Goal: Information Seeking & Learning: Learn about a topic

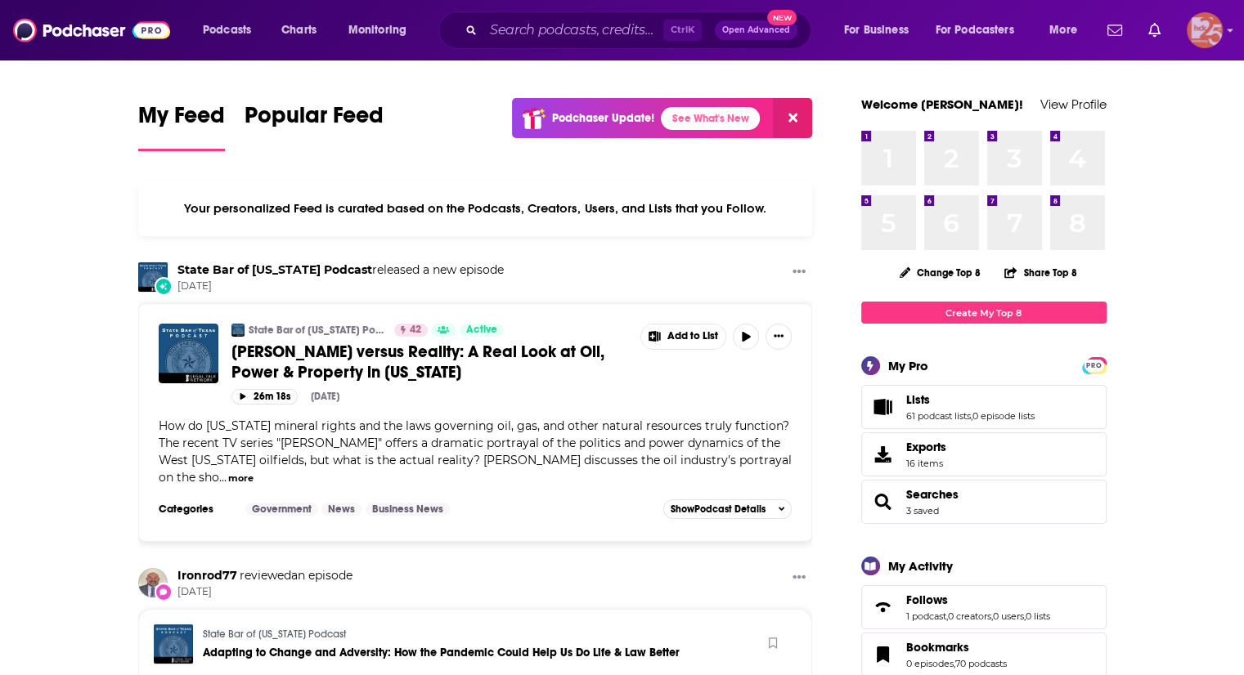
click at [1210, 23] on img "Logged in as kerrifulks" at bounding box center [1204, 30] width 36 height 36
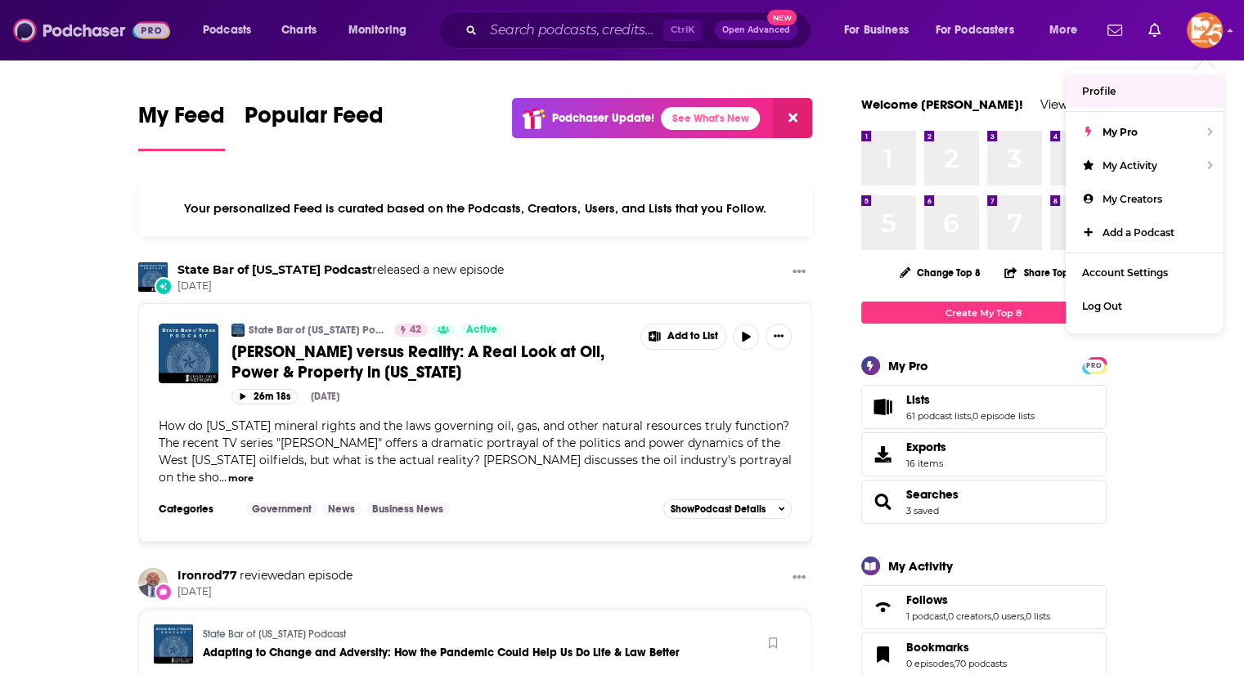
click at [128, 30] on img at bounding box center [91, 30] width 157 height 31
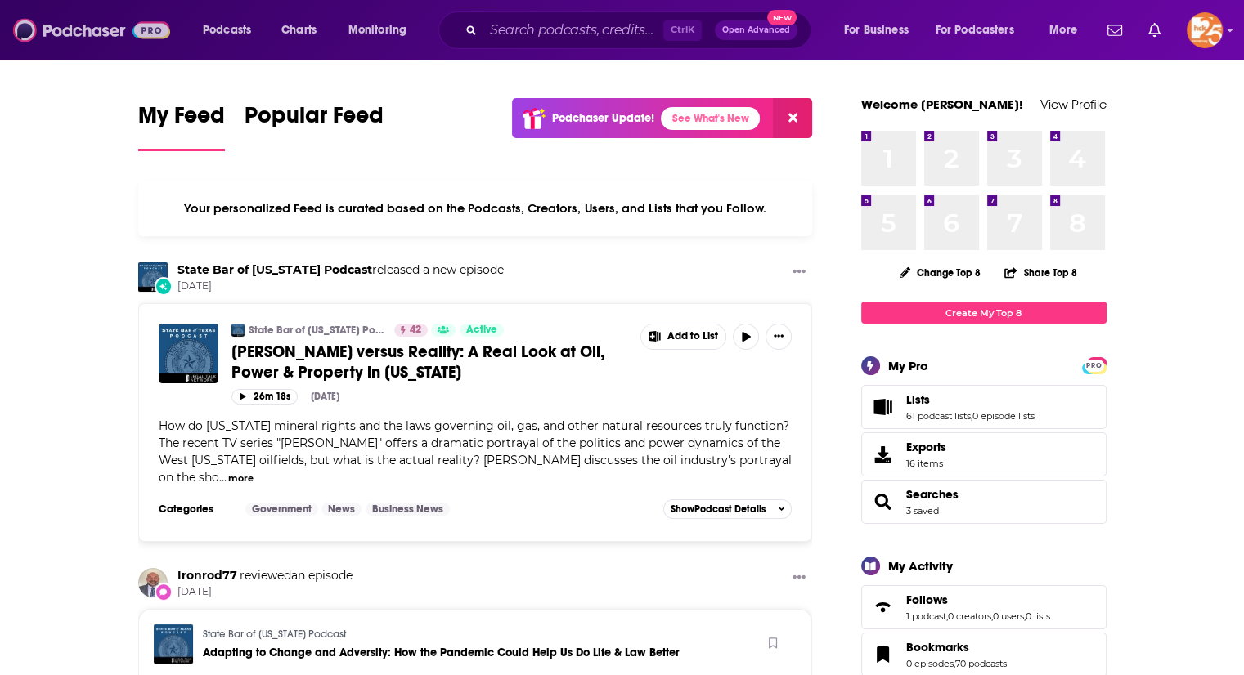
click at [51, 22] on img at bounding box center [91, 30] width 157 height 31
click at [1234, 43] on div "Podcasts Charts Monitoring Ctrl K Open Advanced New For Business For Podcasters…" at bounding box center [622, 30] width 1244 height 61
click at [1225, 32] on div "Podcasts Charts Monitoring Ctrl K Open Advanced New For Business For Podcasters…" at bounding box center [622, 30] width 1244 height 61
click at [1230, 32] on icon "Show profile menu" at bounding box center [1230, 30] width 7 height 10
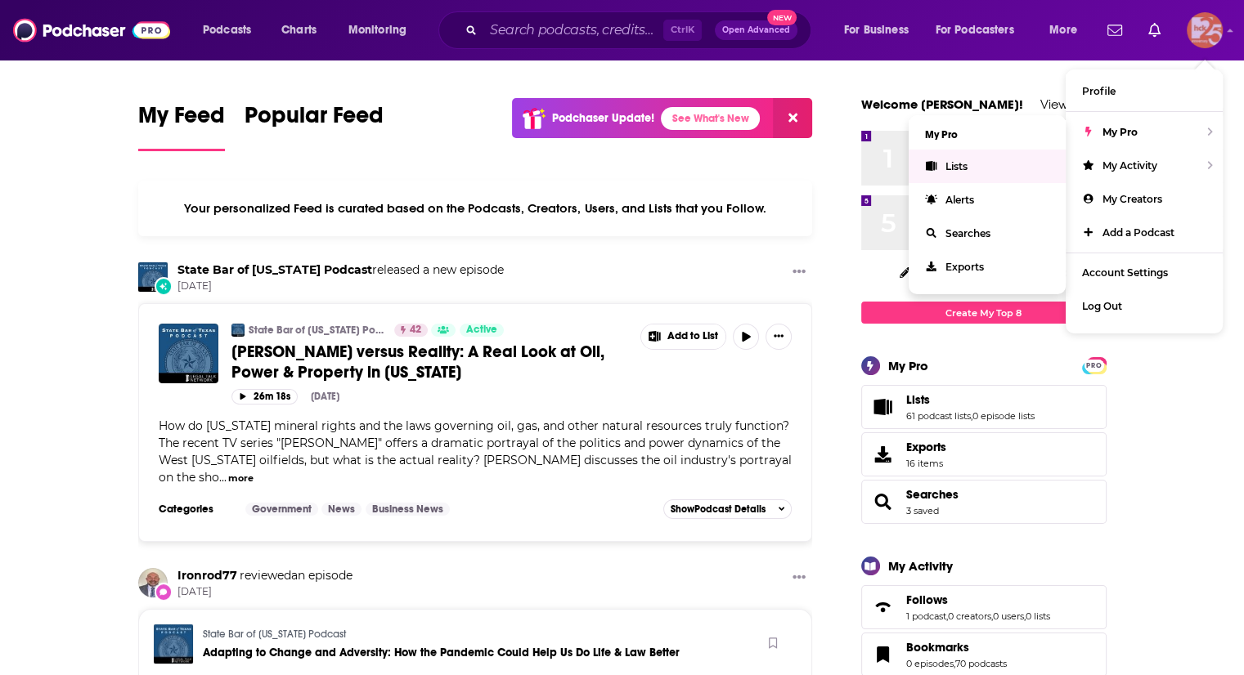
click at [1001, 165] on link "Lists" at bounding box center [986, 167] width 157 height 34
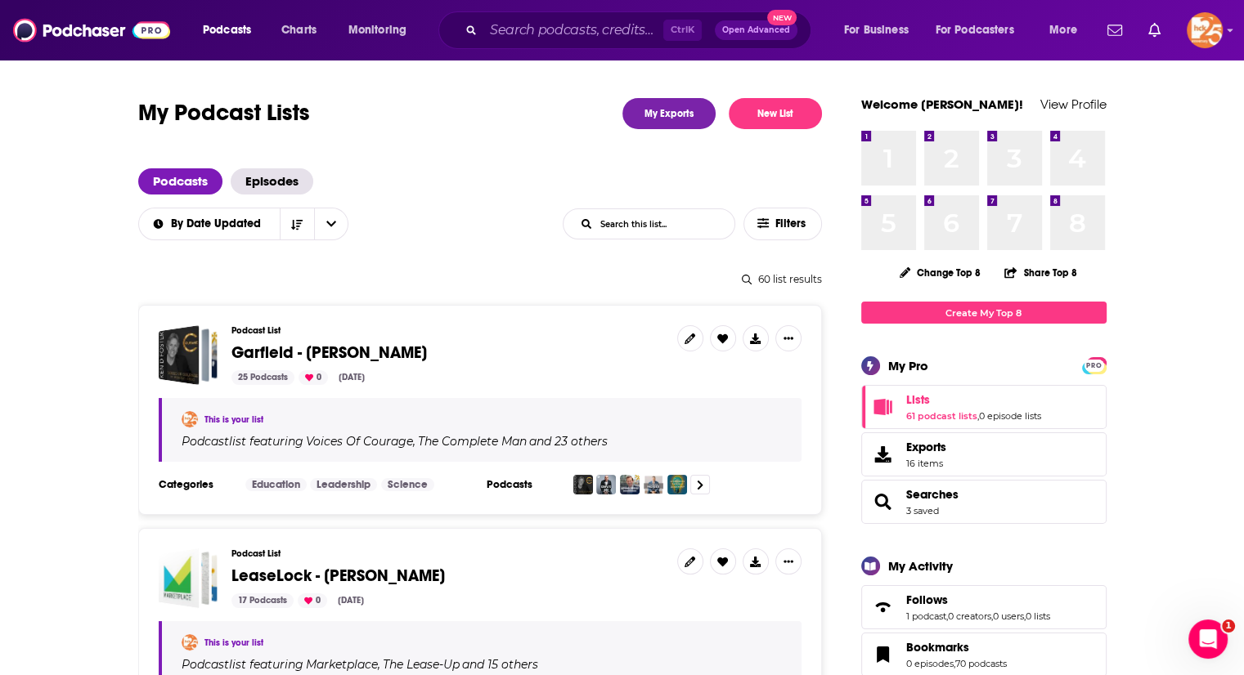
click at [762, 276] on div "60 list results" at bounding box center [480, 279] width 684 height 12
click at [745, 276] on icon at bounding box center [747, 280] width 10 height 10
click at [782, 276] on div "60 list results" at bounding box center [480, 279] width 684 height 12
click at [666, 222] on input "List Search Input" at bounding box center [648, 223] width 171 height 29
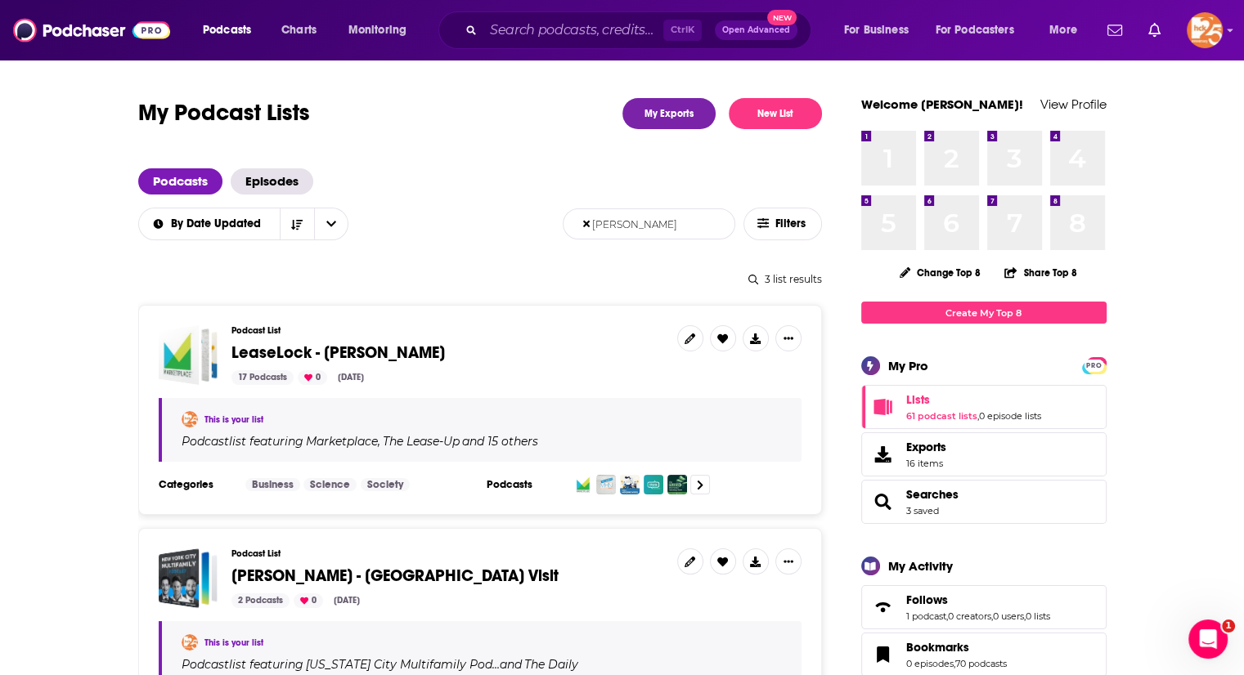
click at [677, 229] on input "[PERSON_NAME]" at bounding box center [648, 223] width 171 height 29
type input "garfield"
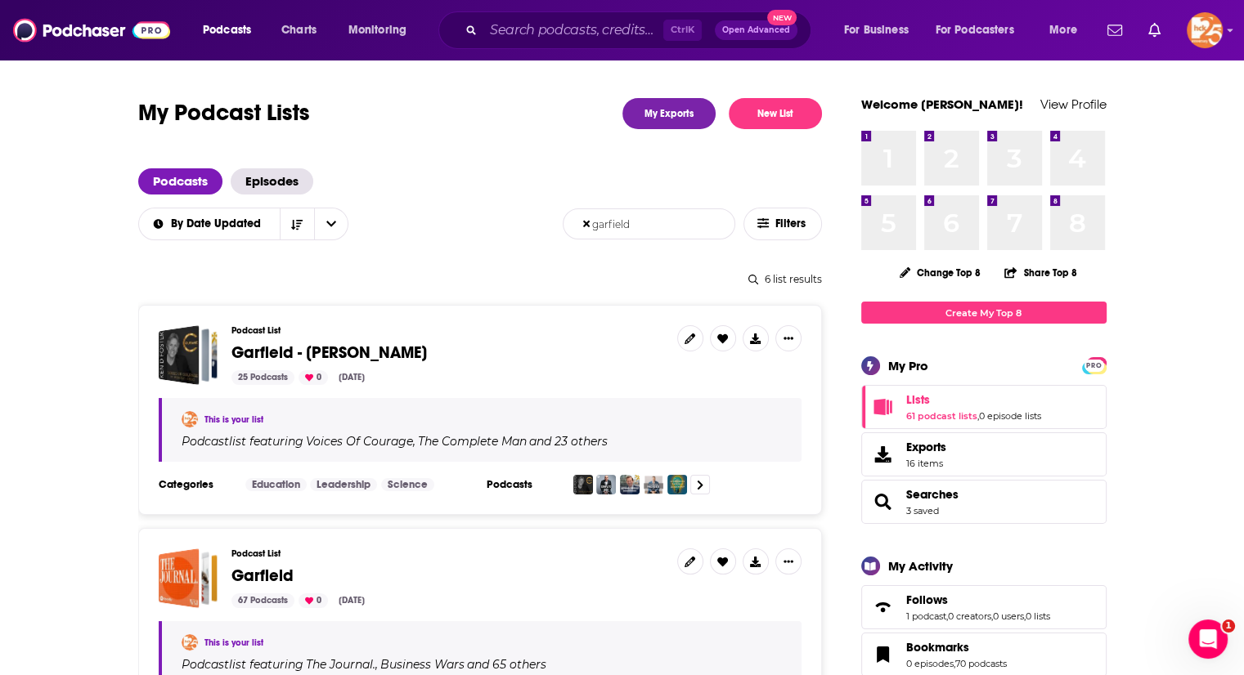
click at [491, 36] on input "Search podcasts, credits, & more..." at bounding box center [573, 30] width 180 height 26
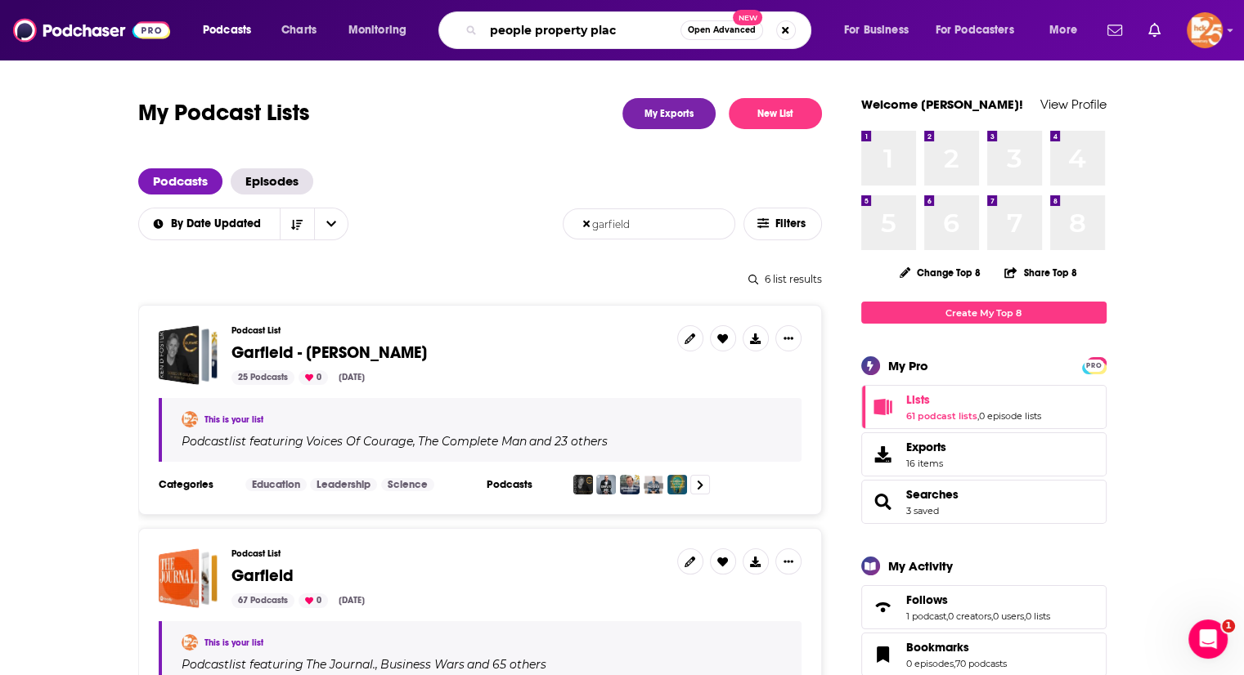
type input "people property place"
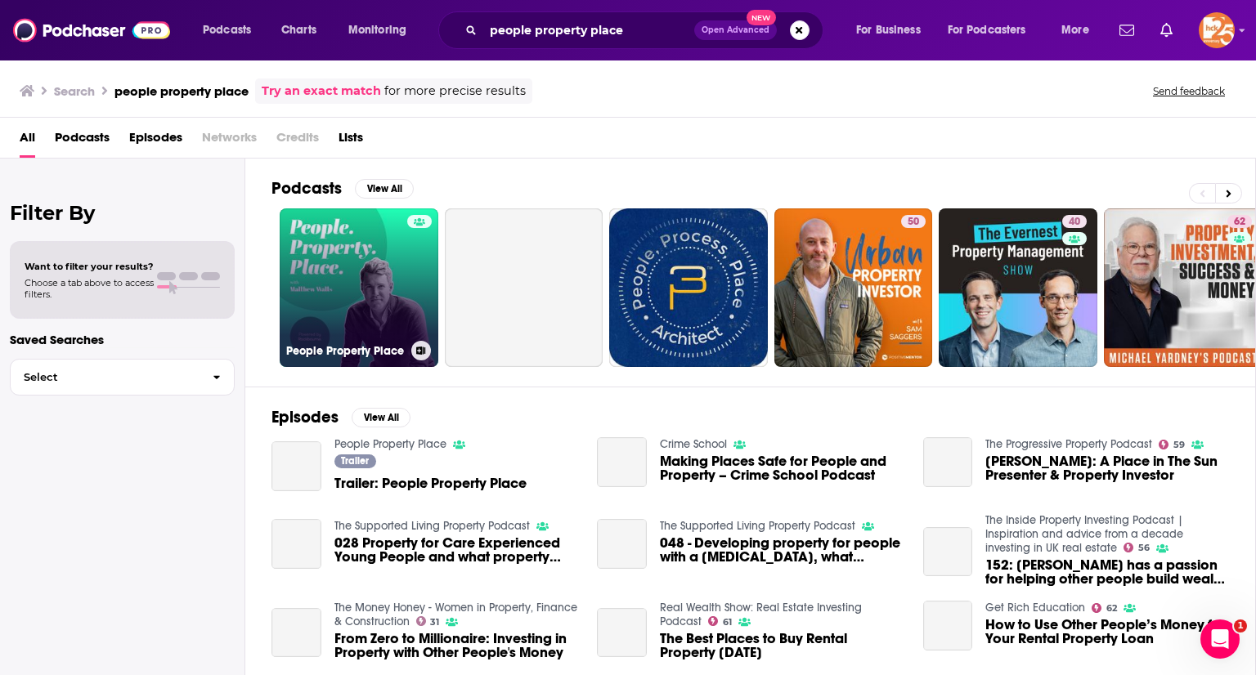
click at [341, 250] on link "People Property Place" at bounding box center [359, 288] width 159 height 159
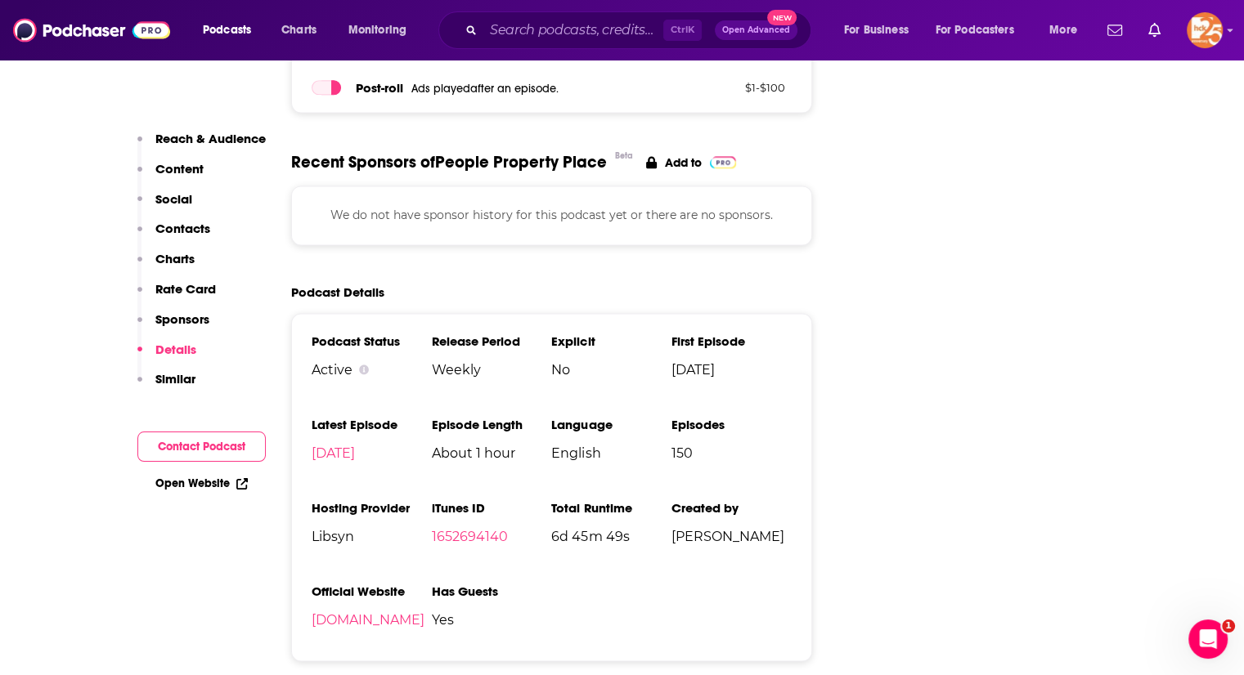
scroll to position [2956, 0]
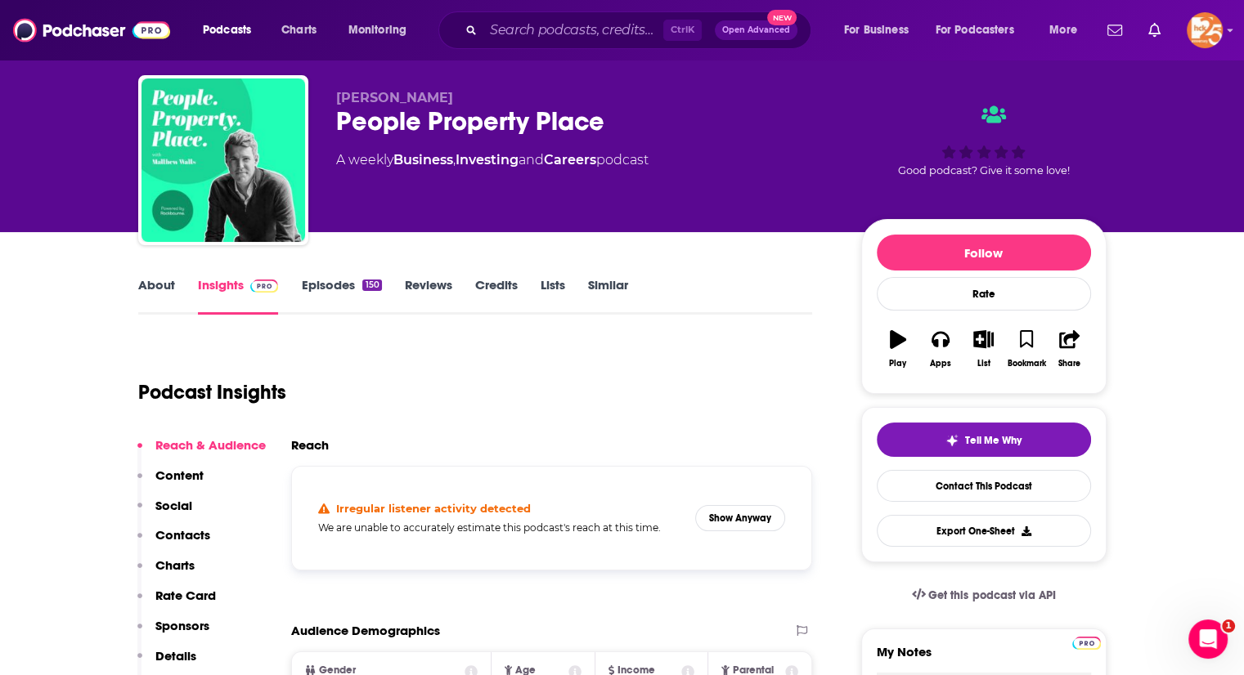
scroll to position [43, 0]
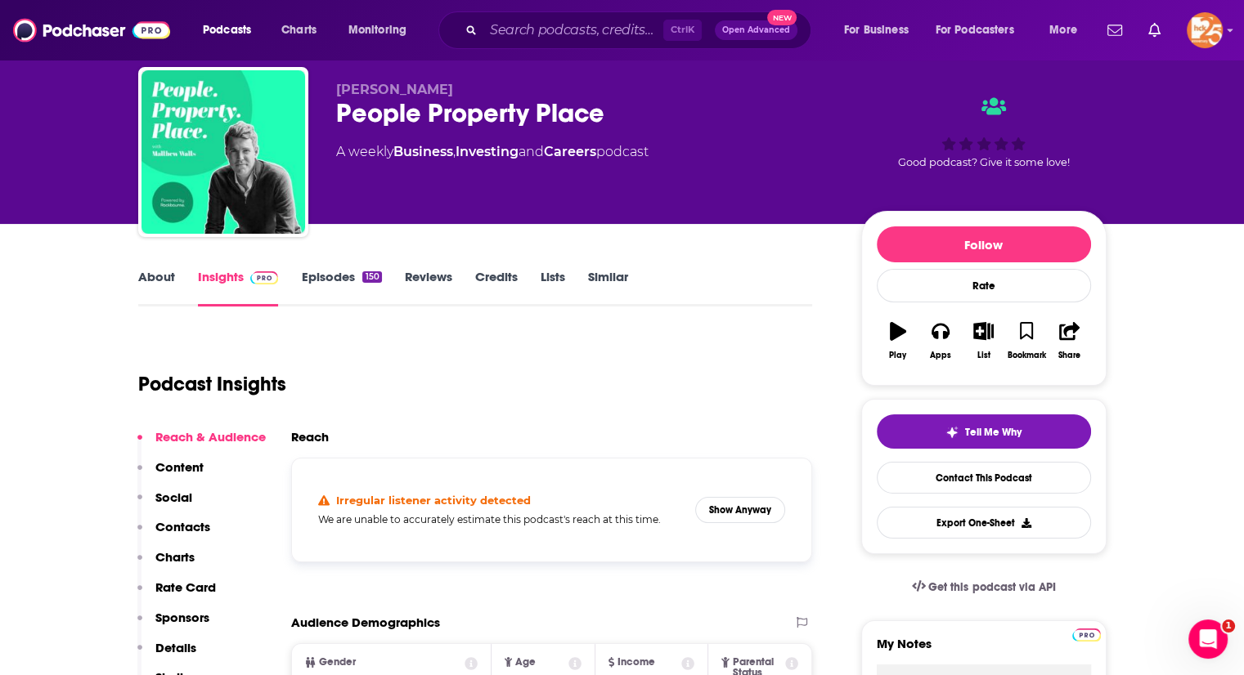
click at [319, 268] on div "About Insights Episodes 150 Reviews Credits Lists Similar" at bounding box center [475, 287] width 675 height 40
click at [334, 285] on link "Episodes 150" at bounding box center [341, 288] width 80 height 38
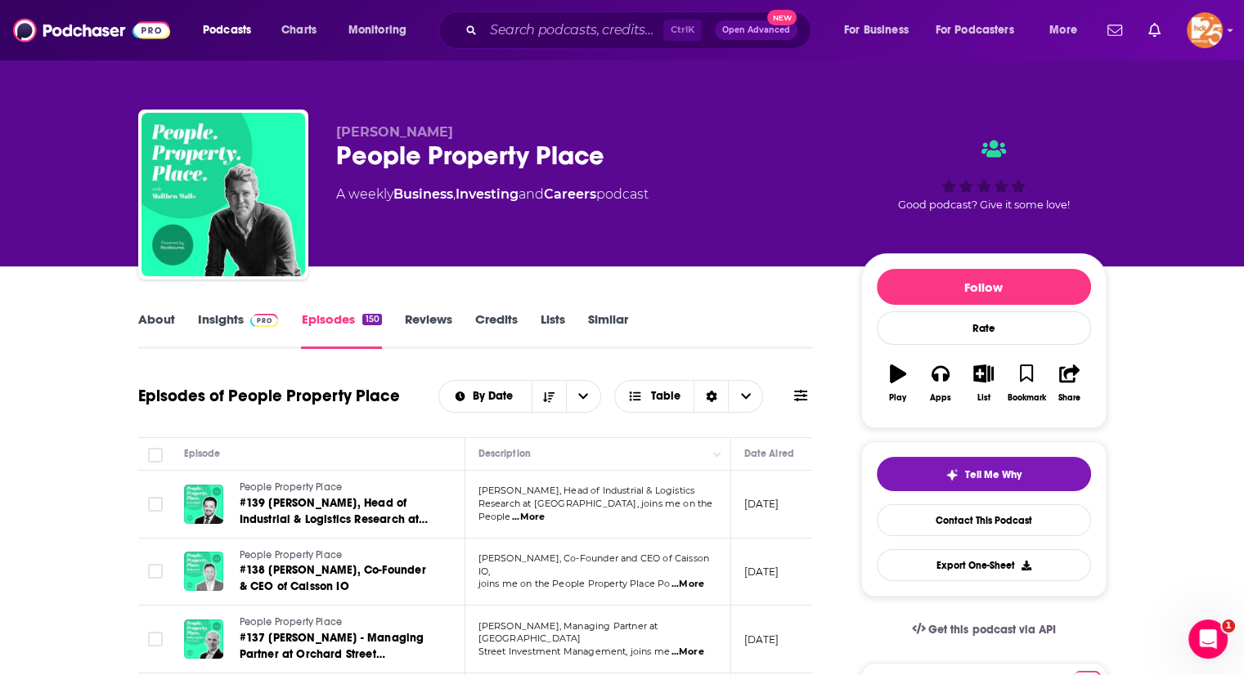
click at [157, 323] on link "About" at bounding box center [156, 331] width 37 height 38
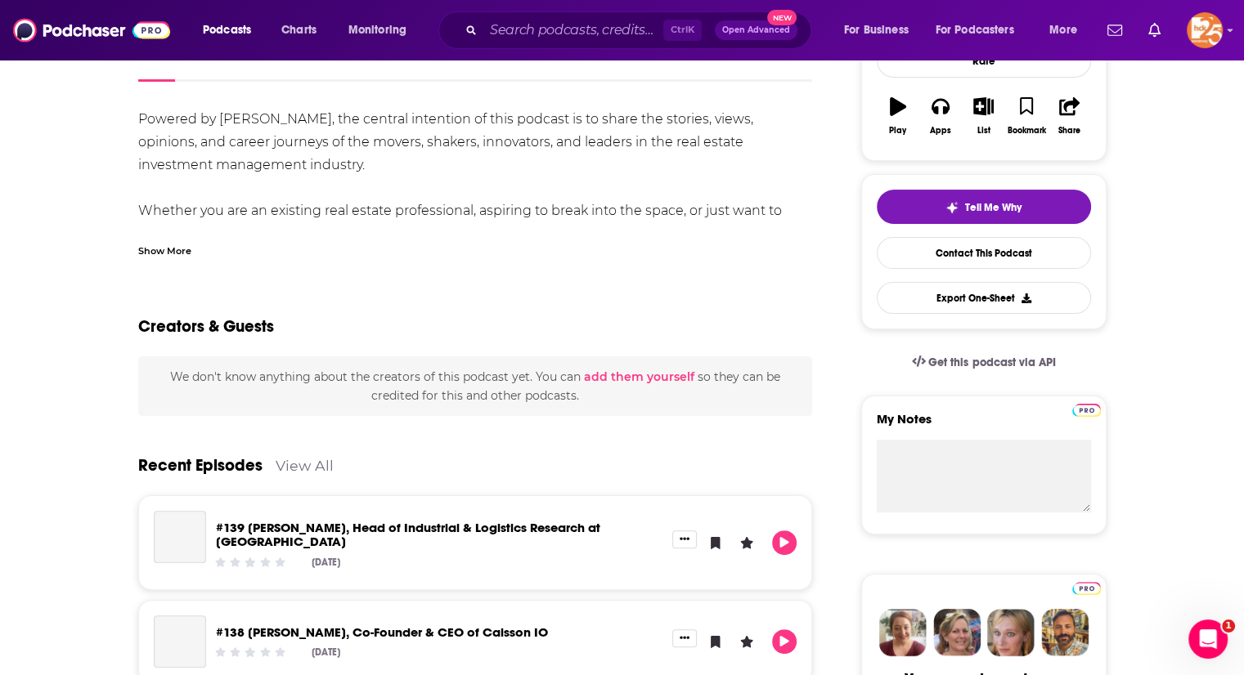
scroll to position [277, 0]
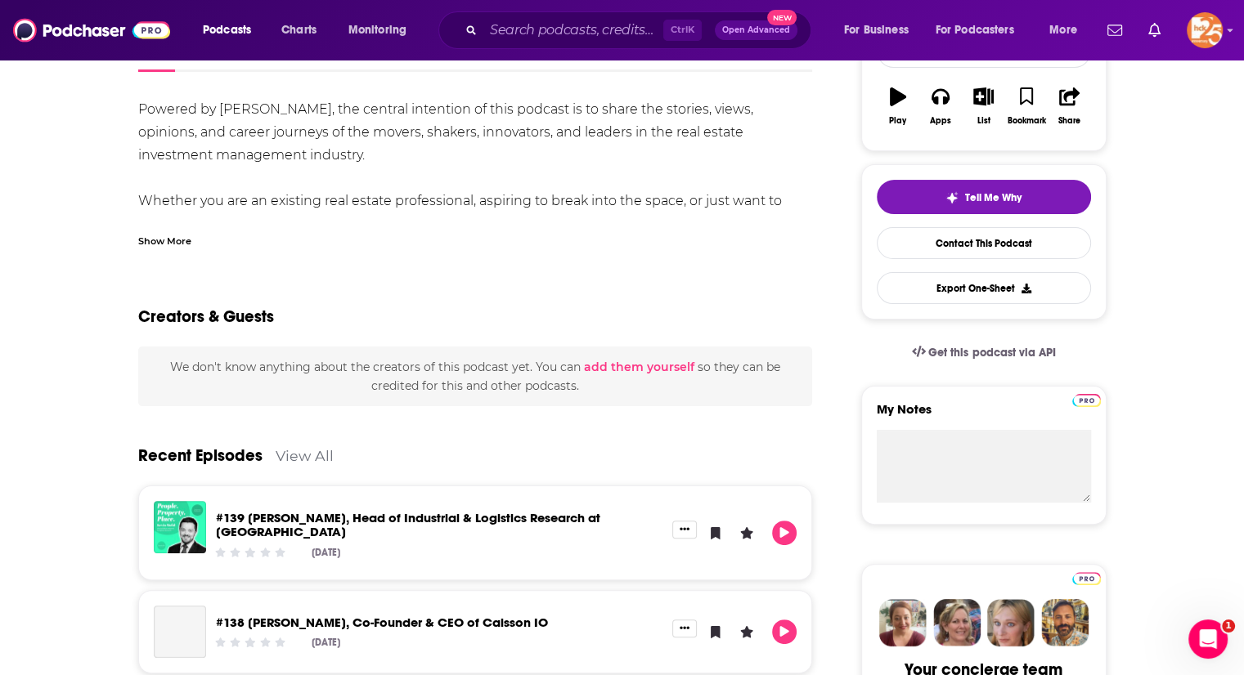
click at [147, 236] on div "Show More" at bounding box center [164, 240] width 53 height 16
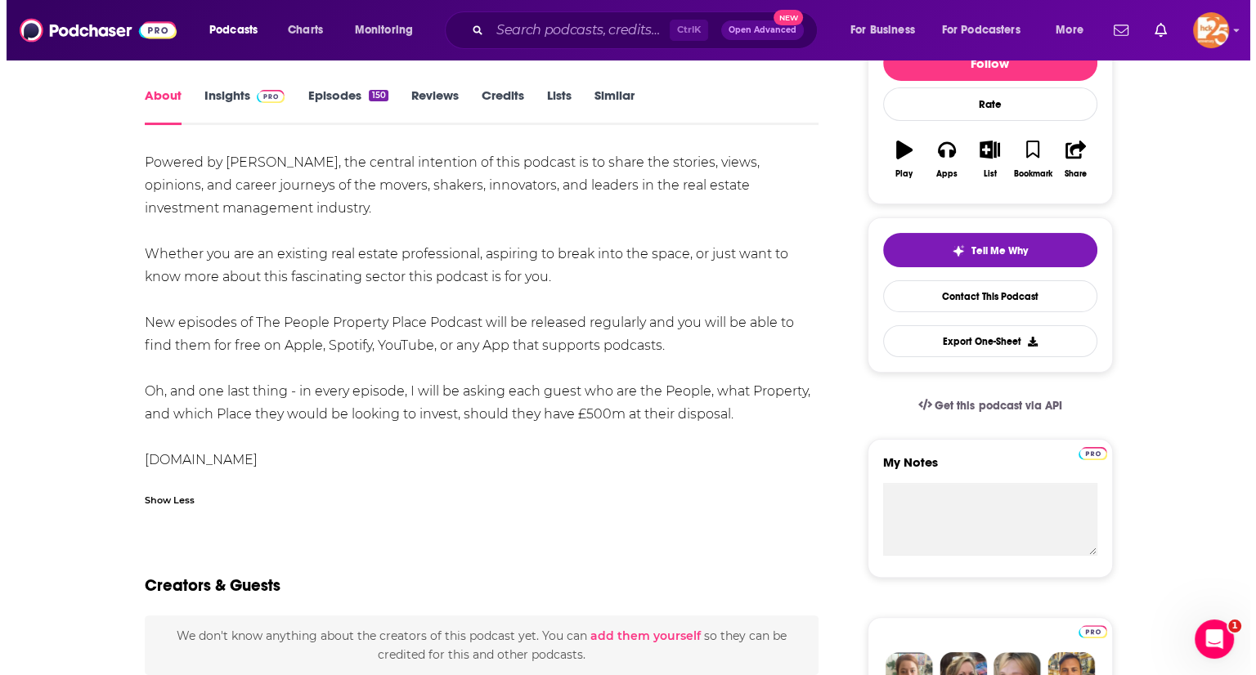
scroll to position [0, 0]
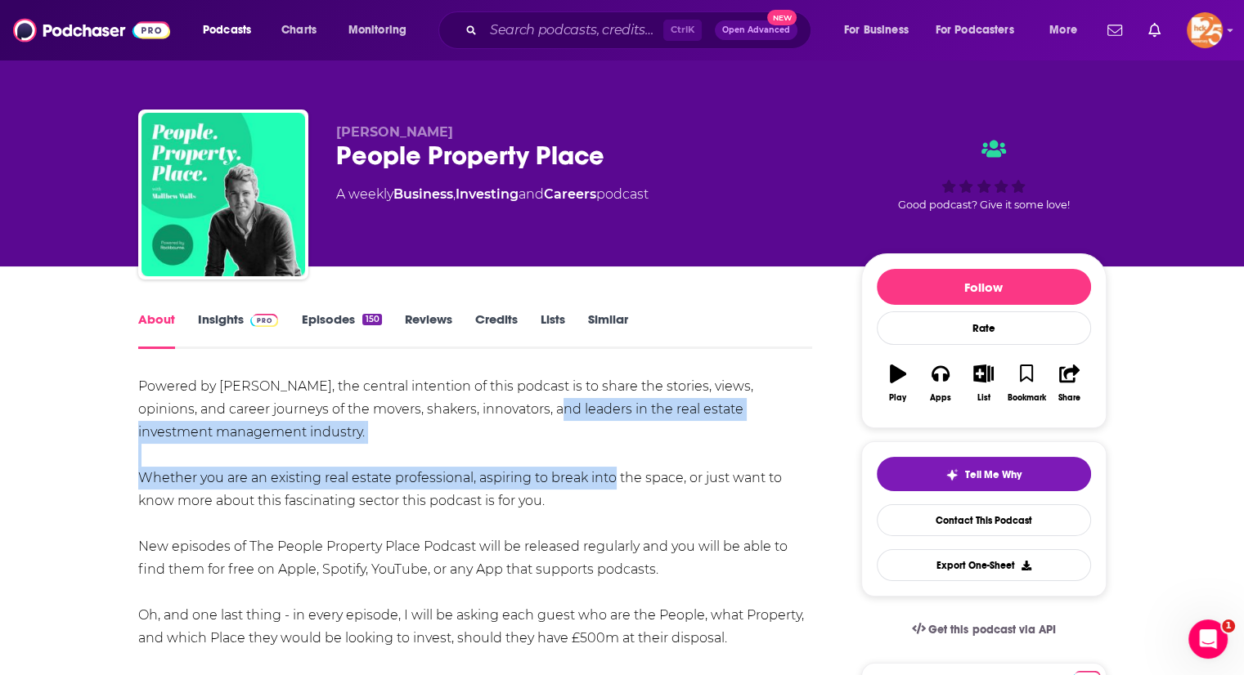
drag, startPoint x: 491, startPoint y: 414, endPoint x: 606, endPoint y: 469, distance: 127.7
click at [606, 469] on div "Powered by [PERSON_NAME], the central intention of this podcast is to share the…" at bounding box center [475, 535] width 675 height 321
click at [595, 446] on div "Powered by [PERSON_NAME], the central intention of this podcast is to share the…" at bounding box center [475, 535] width 675 height 321
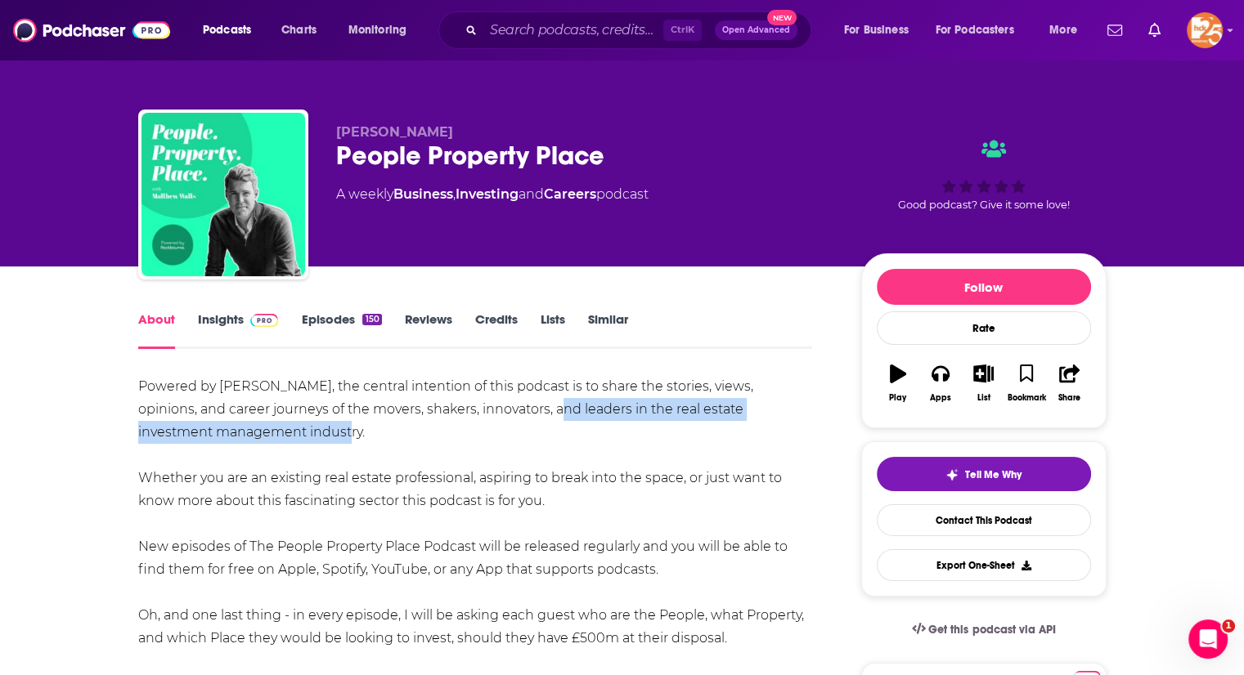
drag, startPoint x: 491, startPoint y: 409, endPoint x: 769, endPoint y: 421, distance: 278.3
click at [769, 421] on div "Powered by [PERSON_NAME], the central intention of this podcast is to share the…" at bounding box center [475, 535] width 675 height 321
copy div "leaders in the real estate investment management industry."
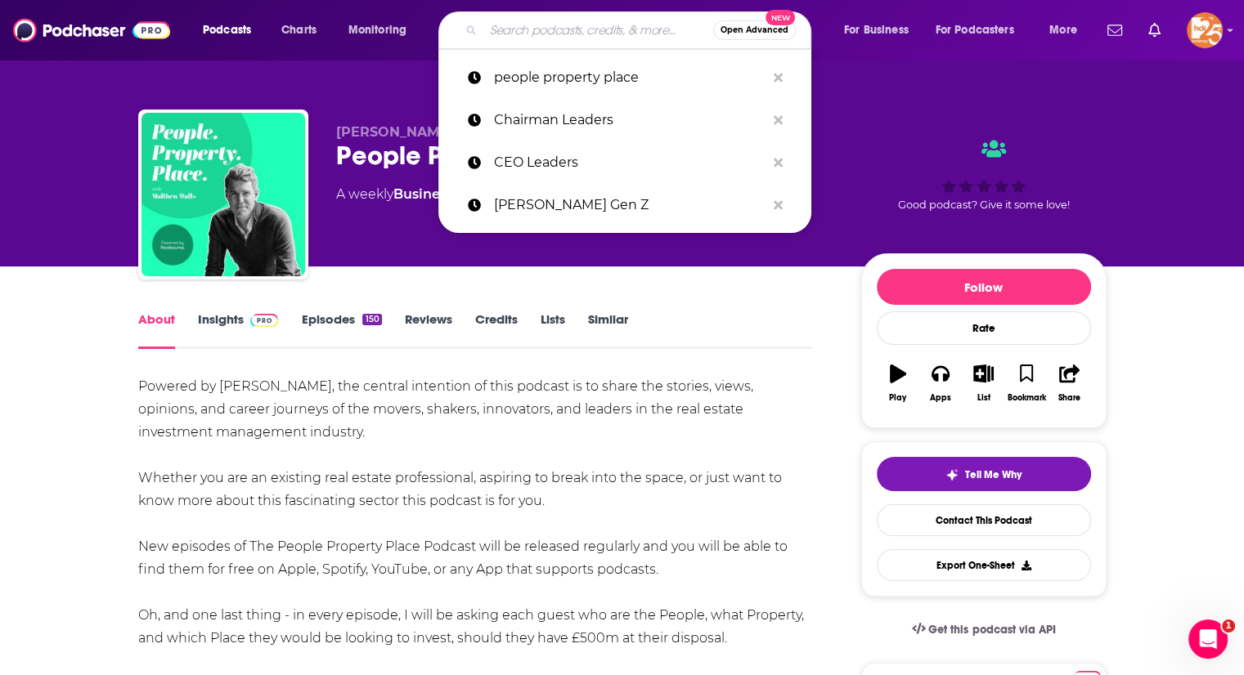
click at [514, 27] on input "Search podcasts, credits, & more..." at bounding box center [598, 30] width 230 height 26
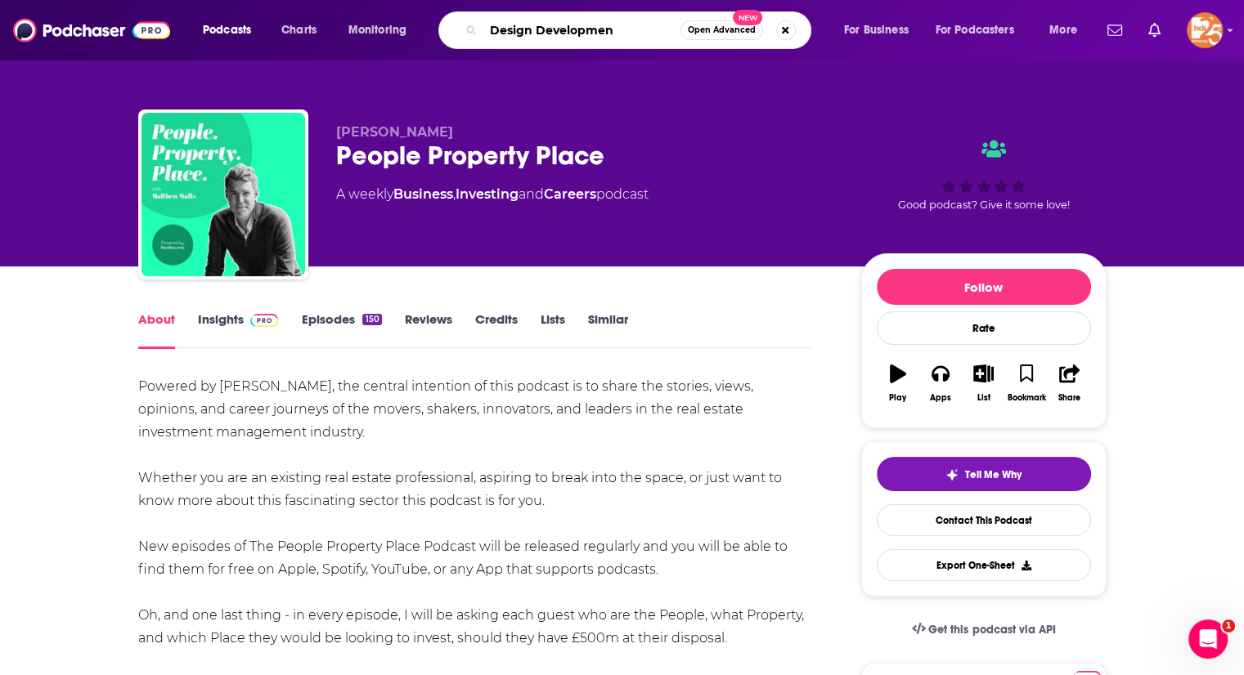
type input "Design Development"
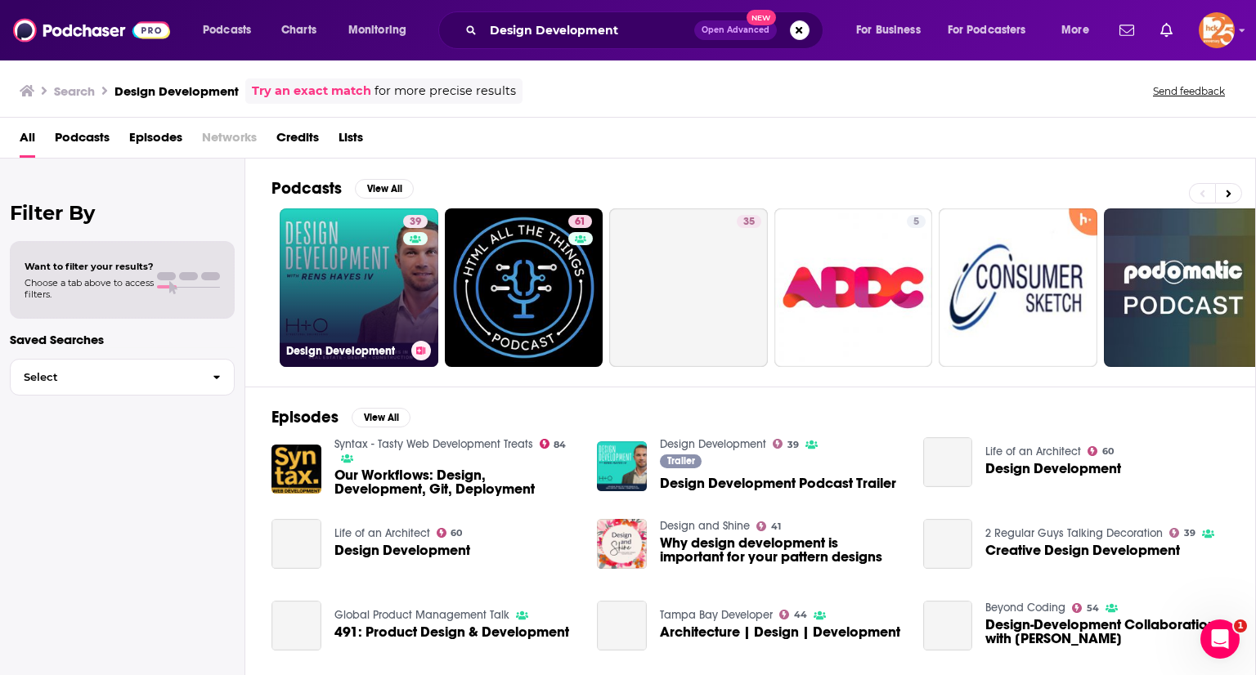
click at [370, 265] on link "39 Design Development" at bounding box center [359, 288] width 159 height 159
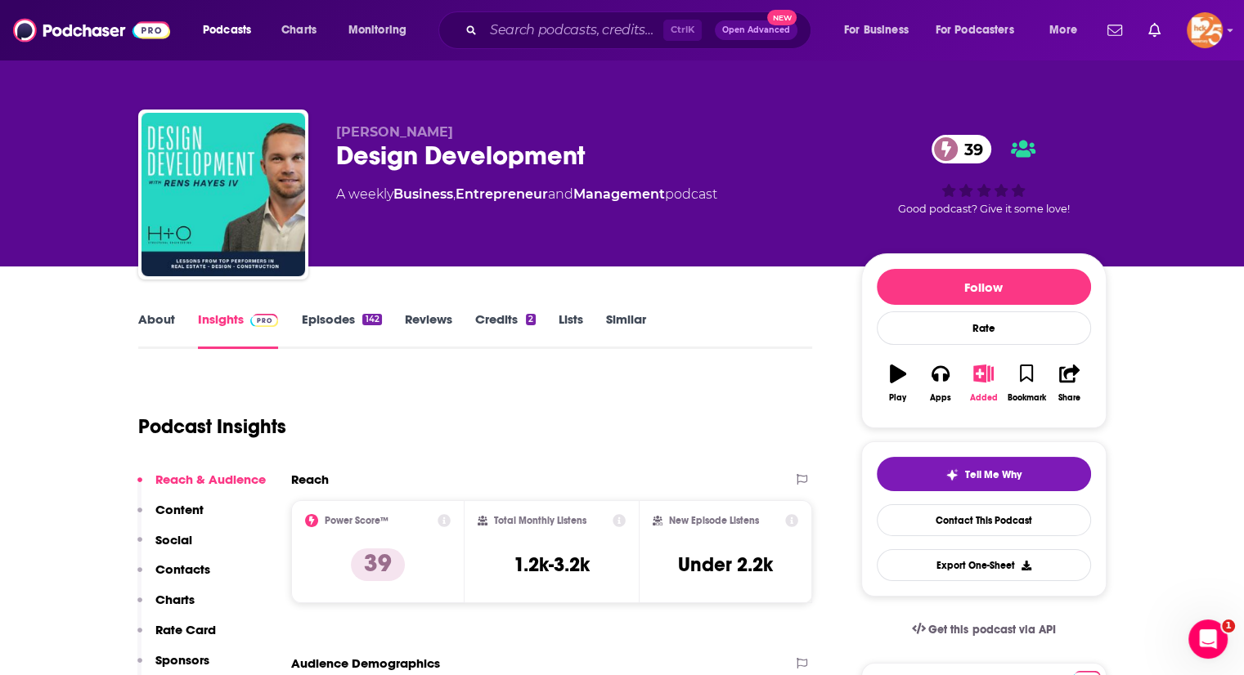
click at [980, 374] on icon "button" at bounding box center [983, 374] width 20 height 18
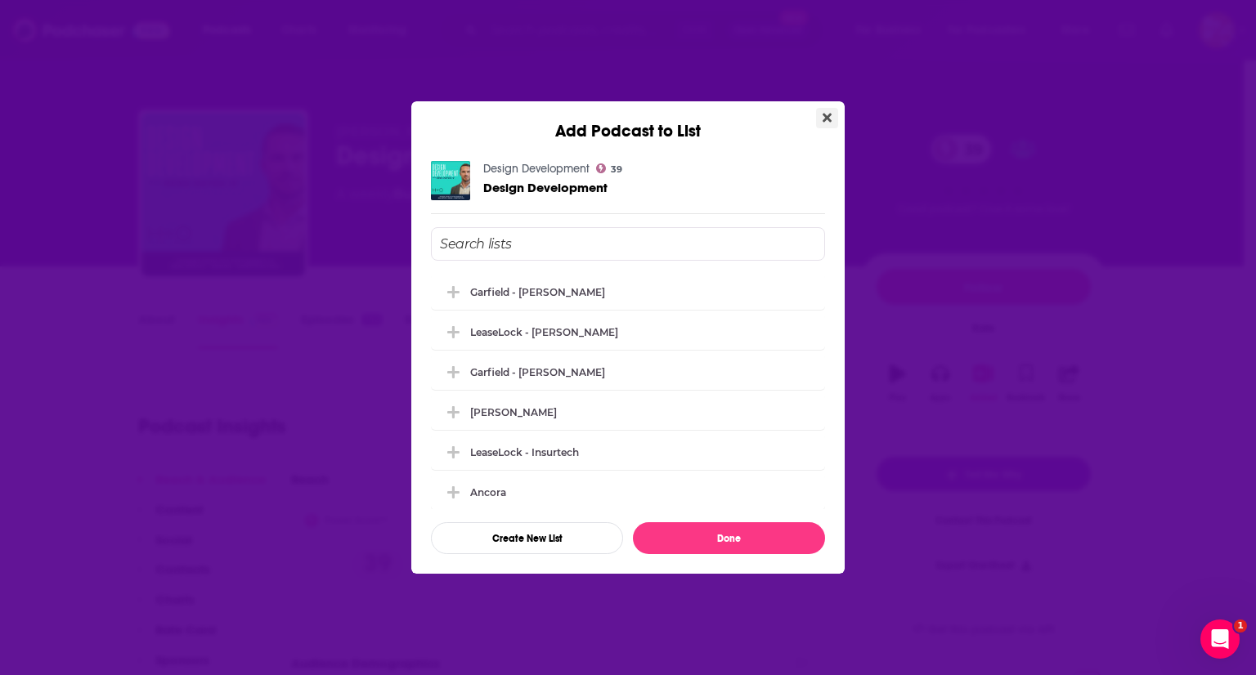
click at [837, 116] on button "Close" at bounding box center [827, 118] width 22 height 20
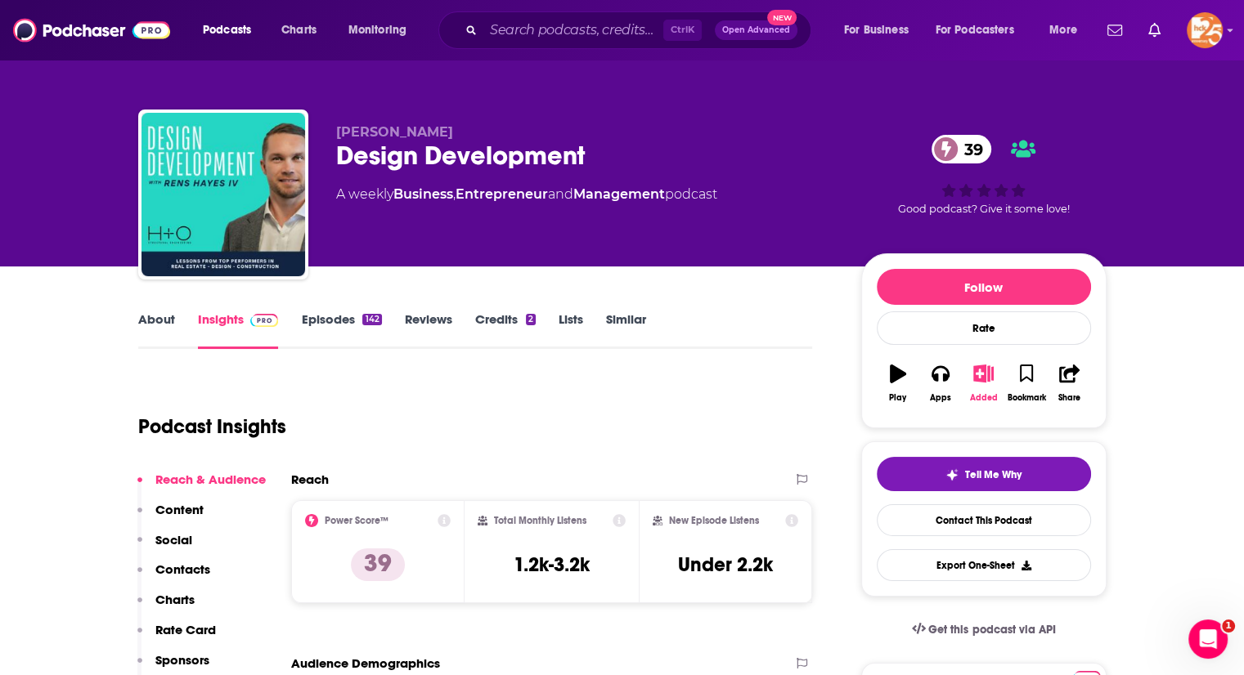
click at [985, 364] on button "Added" at bounding box center [983, 383] width 43 height 59
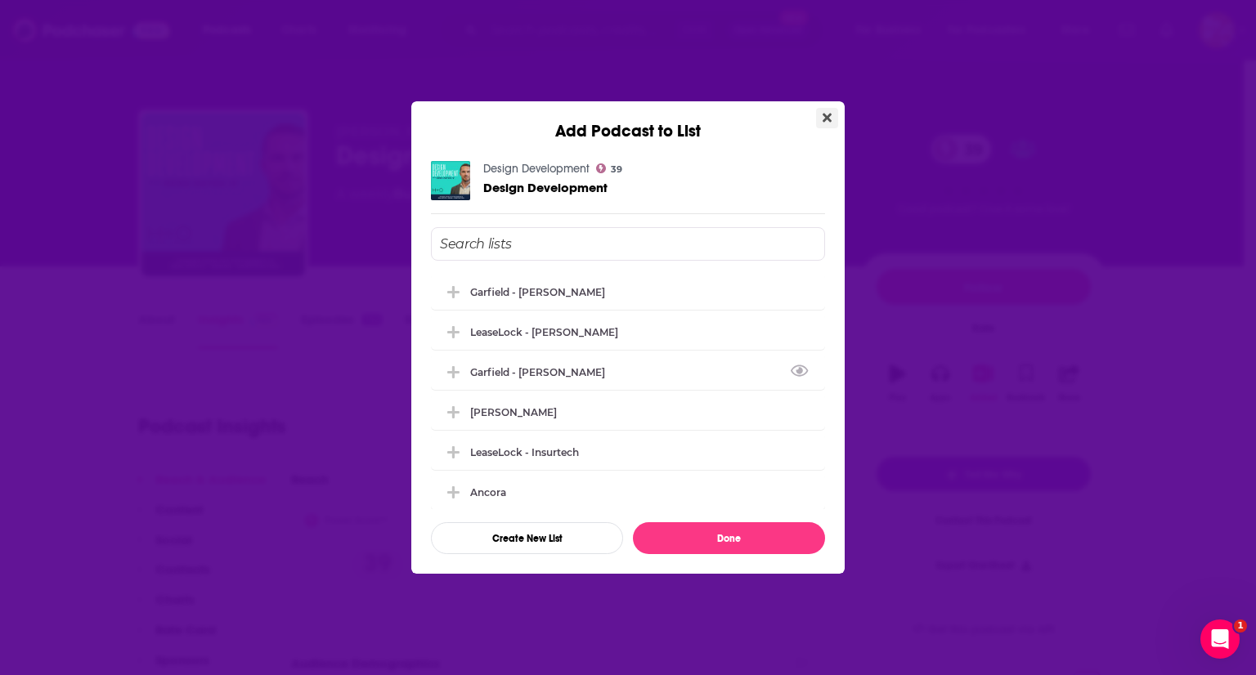
click at [821, 115] on button "Close" at bounding box center [827, 118] width 22 height 20
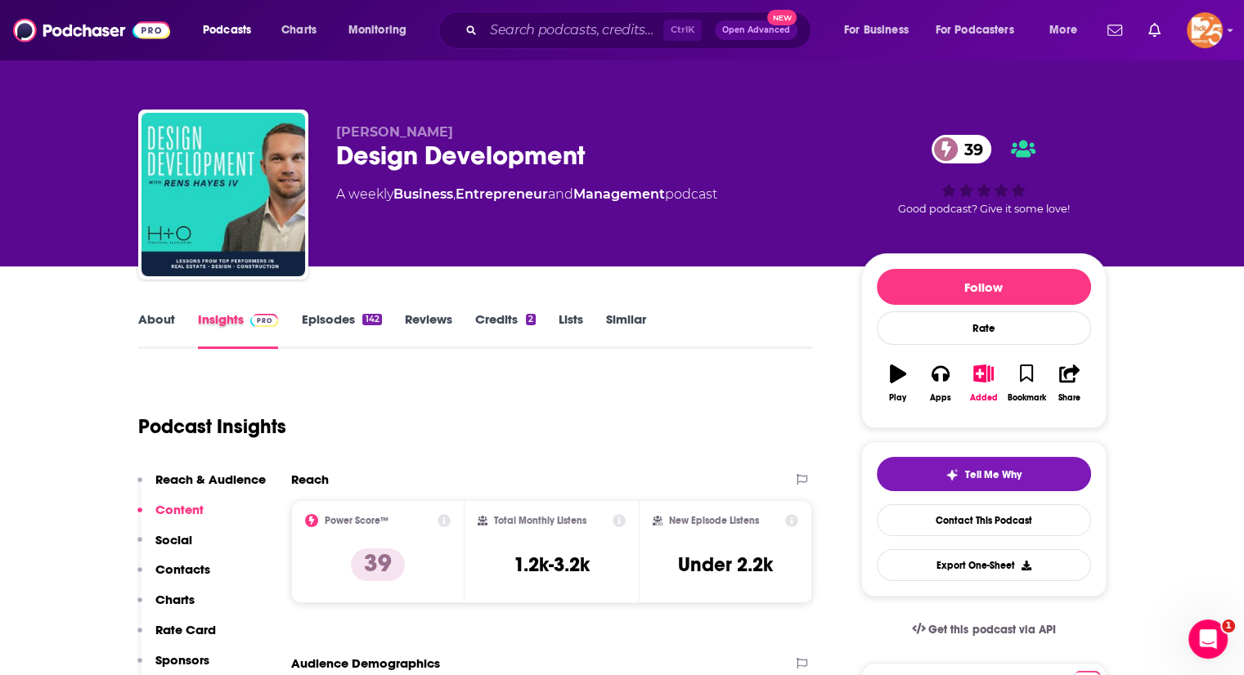
click at [297, 316] on div "Insights" at bounding box center [250, 331] width 104 height 38
click at [327, 318] on link "Episodes 142" at bounding box center [341, 331] width 80 height 38
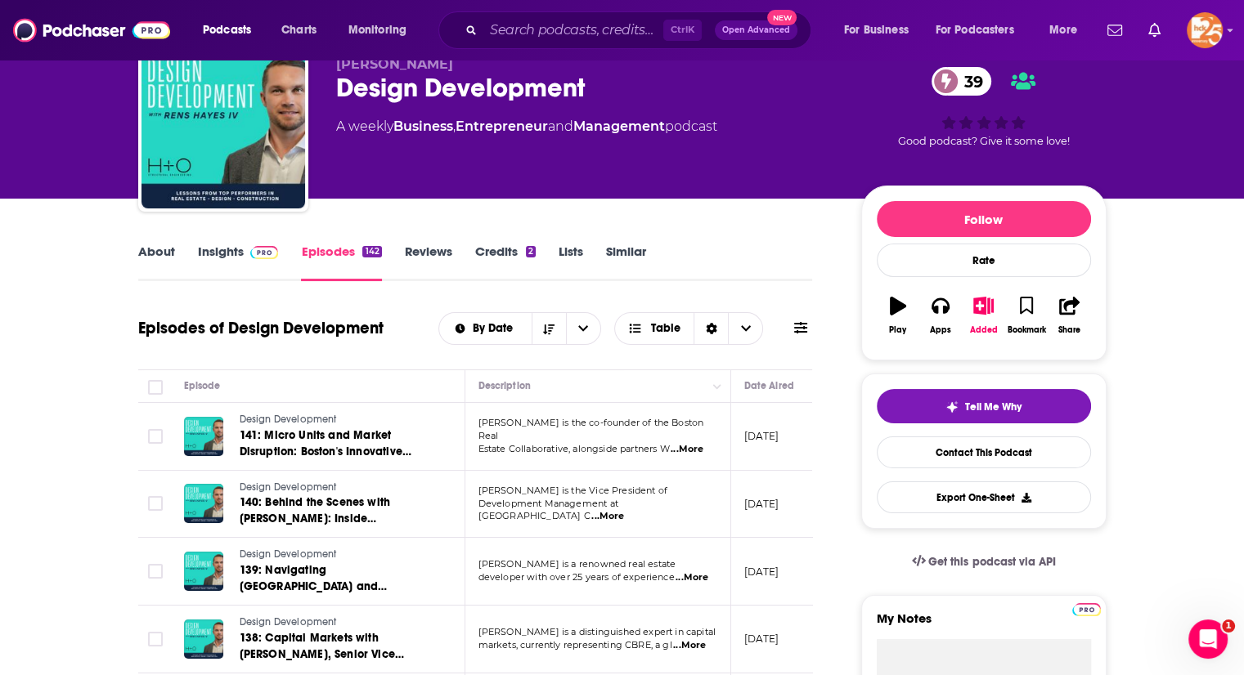
scroll to position [69, 0]
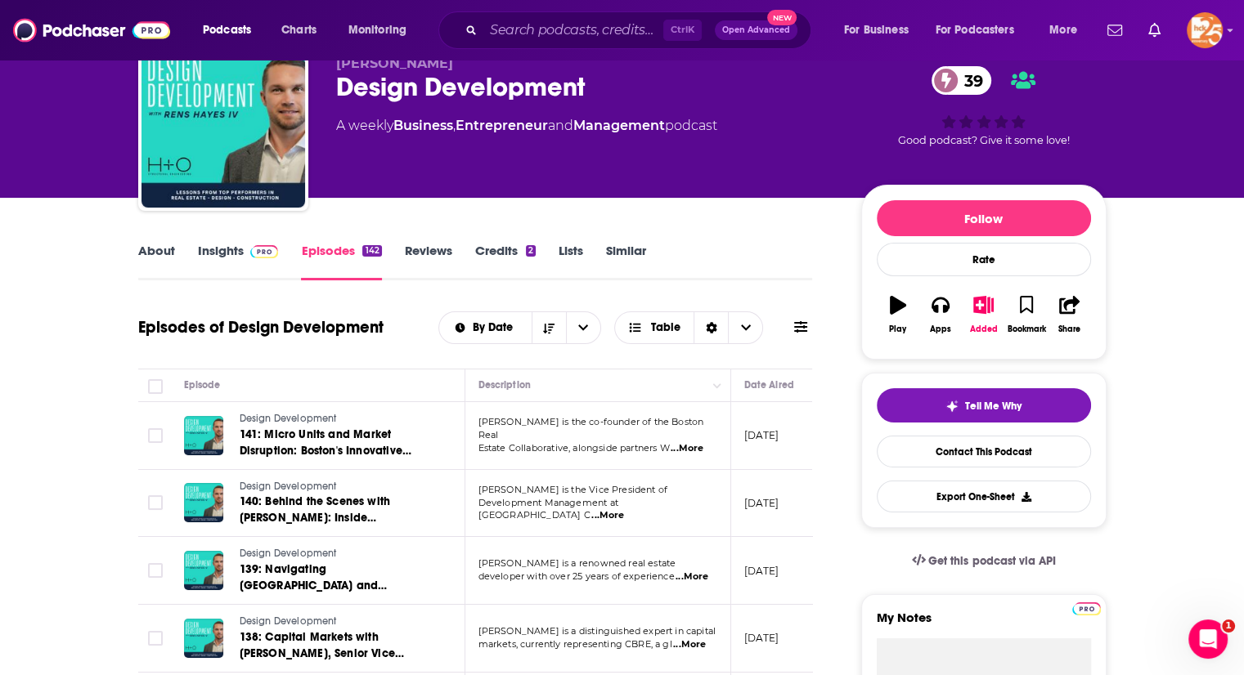
click at [691, 442] on span "...More" at bounding box center [687, 448] width 33 height 13
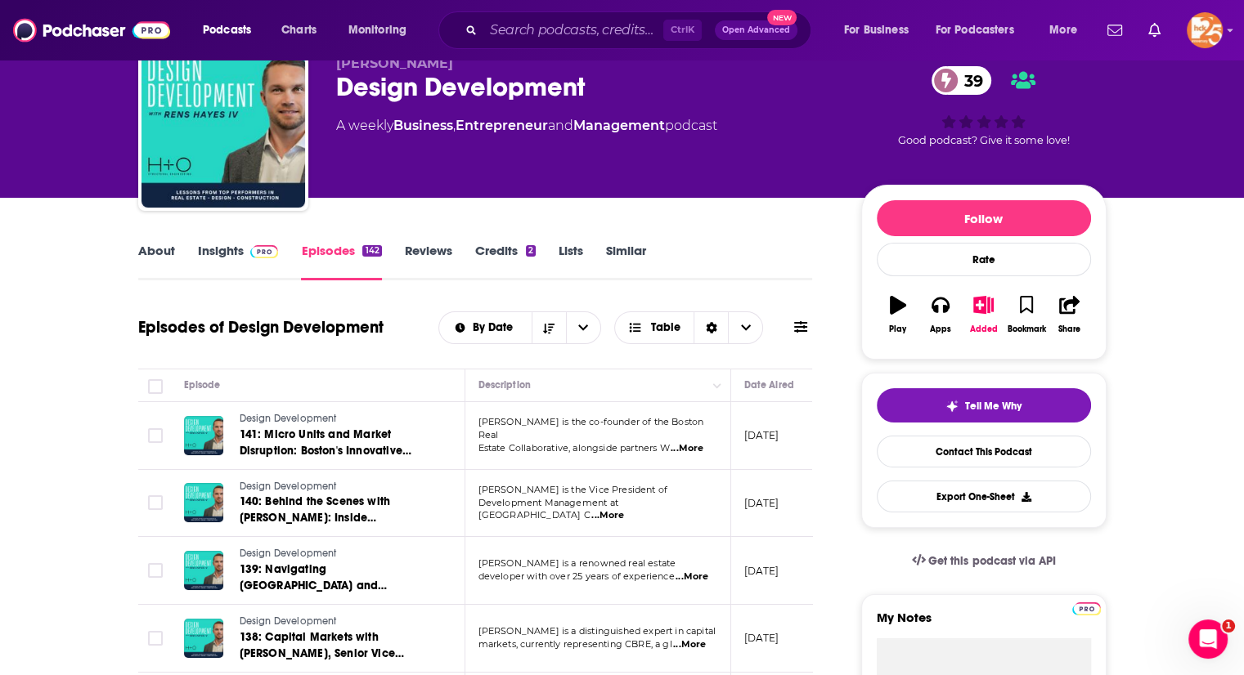
click at [151, 243] on link "About" at bounding box center [156, 262] width 37 height 38
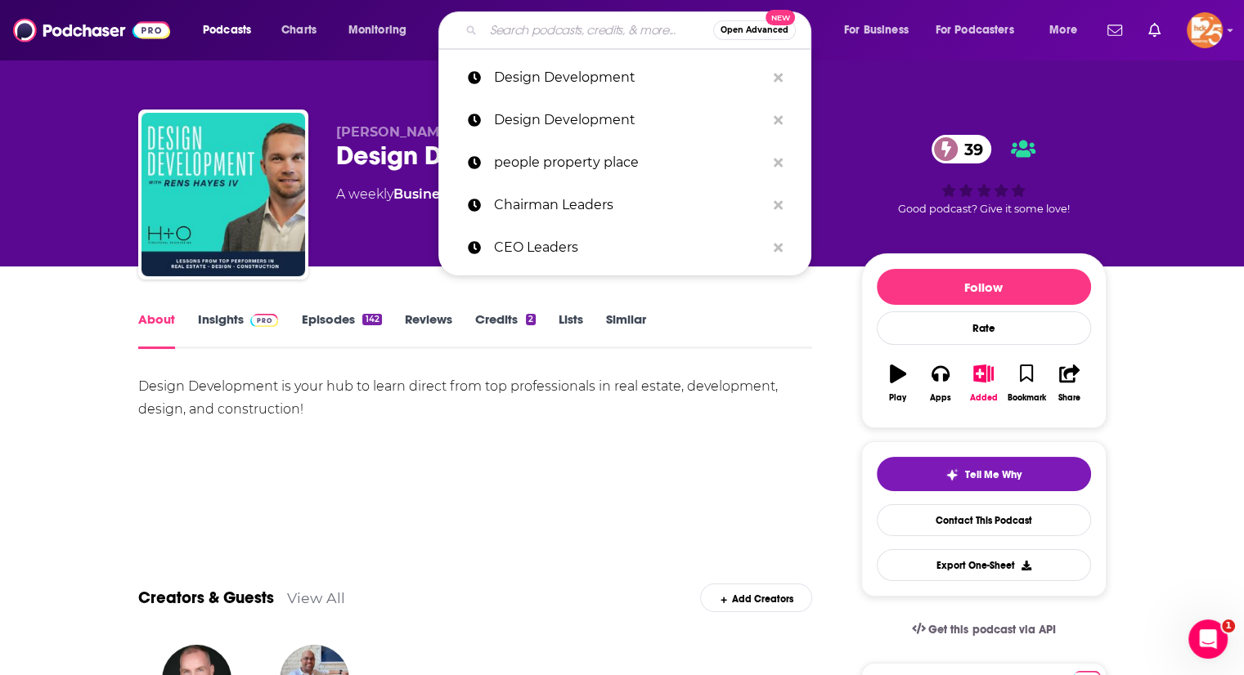
click at [517, 33] on input "Search podcasts, credits, & more..." at bounding box center [598, 30] width 230 height 26
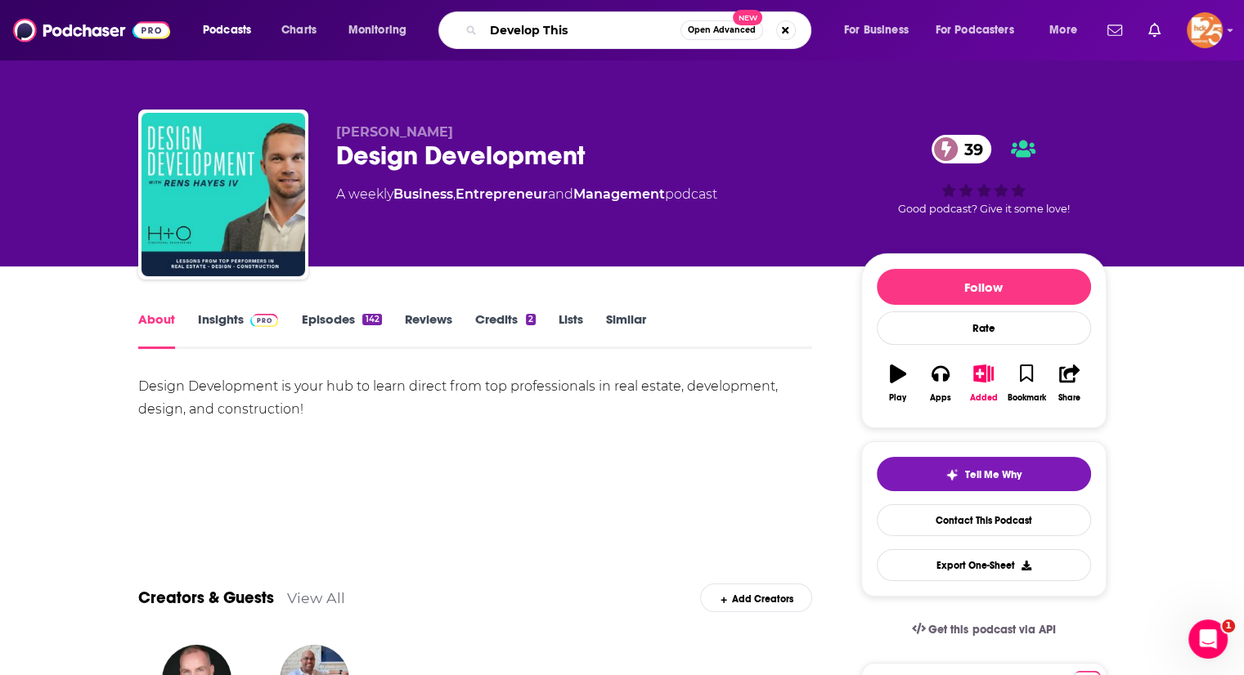
type input "Develop This"
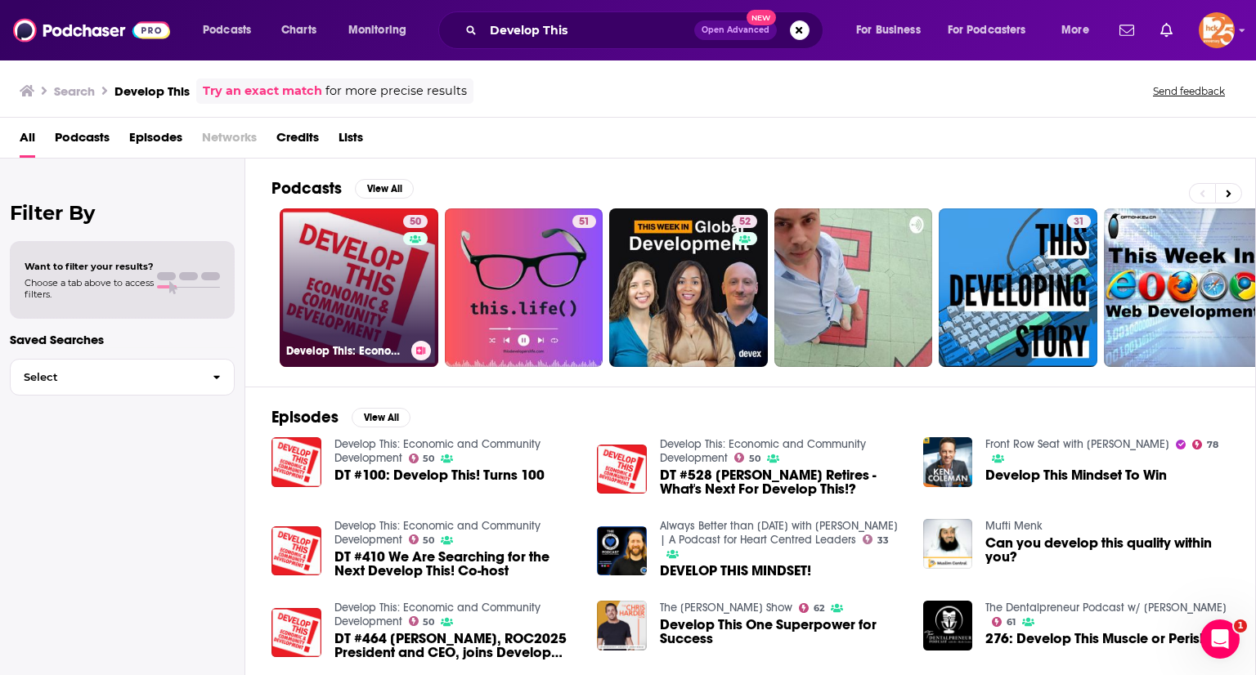
click at [342, 266] on link "50 Develop This: Economic and Community Development" at bounding box center [359, 288] width 159 height 159
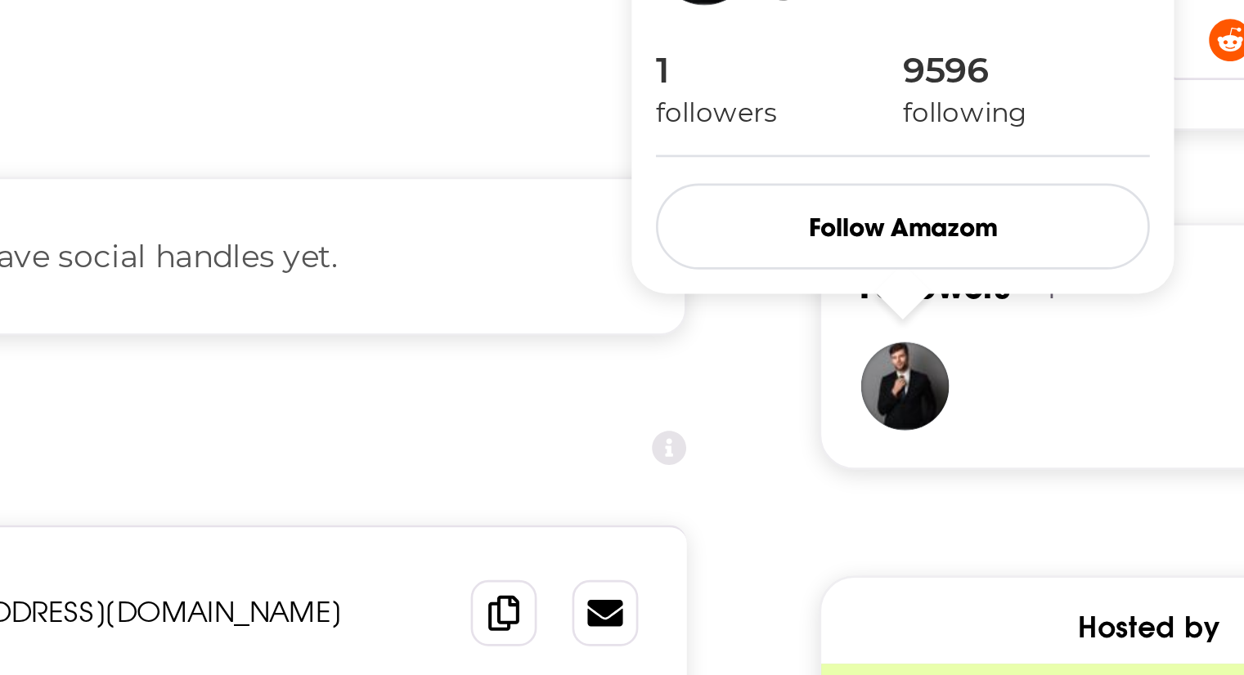
scroll to position [928, 0]
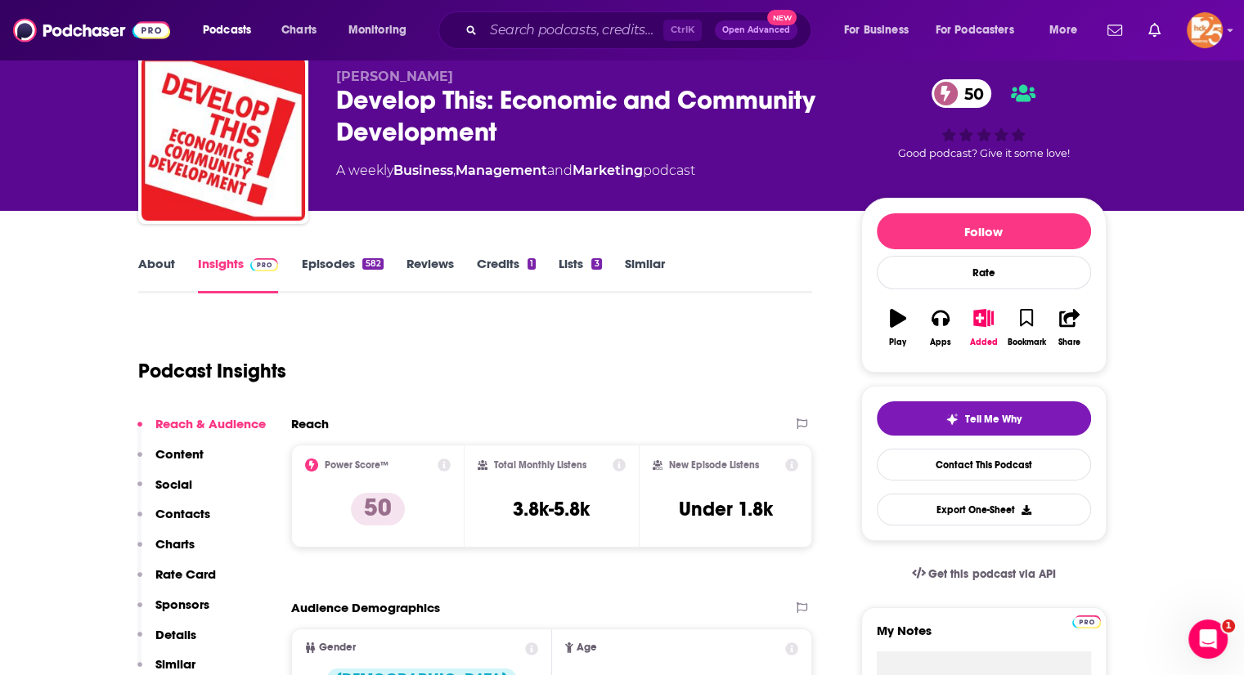
scroll to position [56, 0]
click at [190, 262] on div "About" at bounding box center [168, 275] width 60 height 38
click at [179, 262] on div "About" at bounding box center [168, 275] width 60 height 38
click at [173, 263] on link "About" at bounding box center [156, 275] width 37 height 38
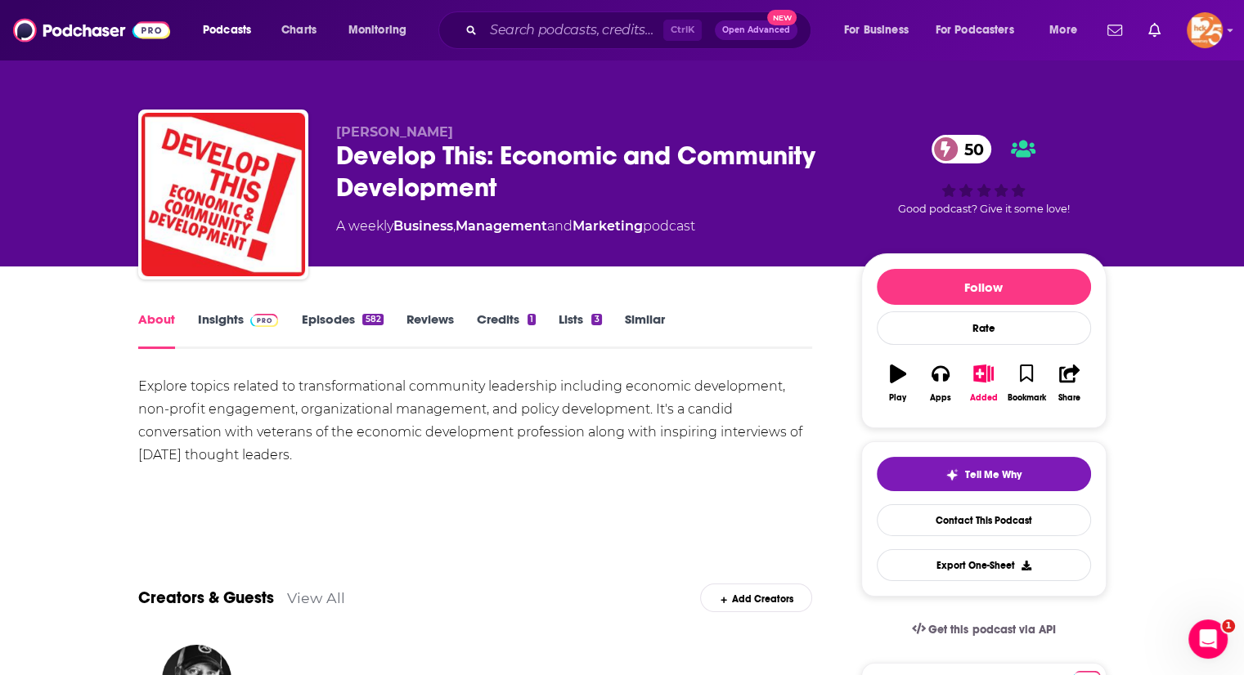
click at [608, 43] on div "Ctrl K Open Advanced New" at bounding box center [624, 30] width 373 height 38
click at [603, 42] on input "Search podcasts, credits, & more..." at bounding box center [573, 30] width 180 height 26
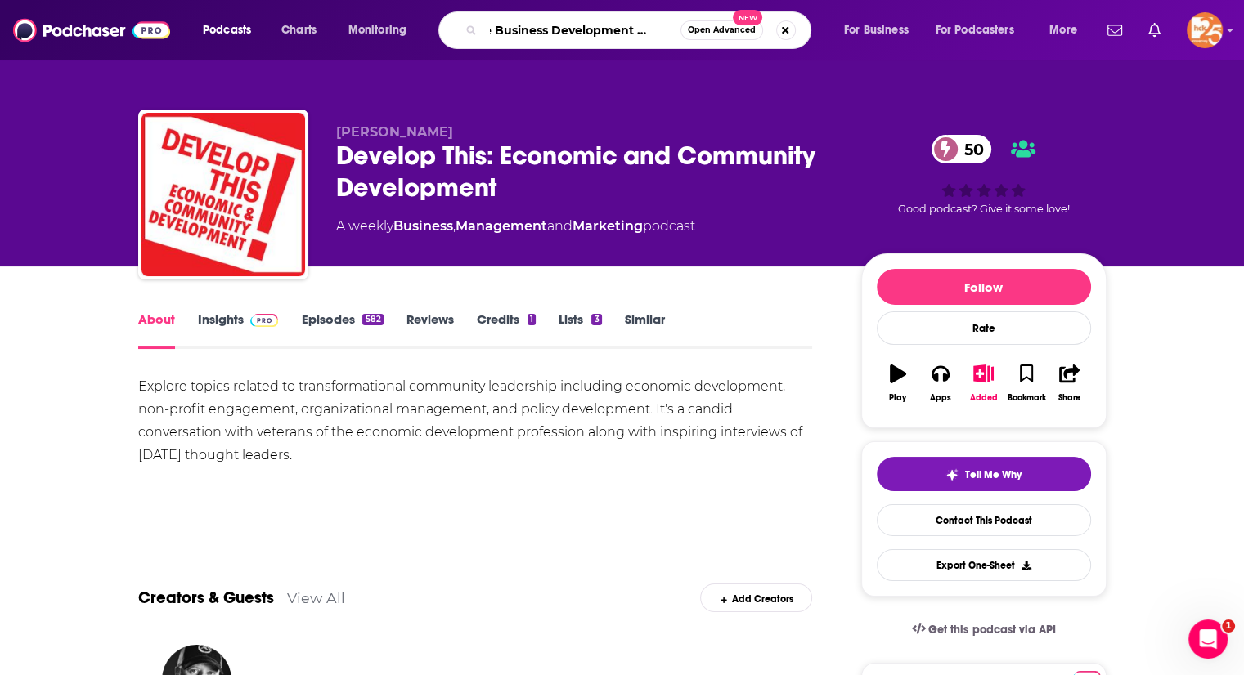
scroll to position [0, 27]
type input "The Business Development podcast"
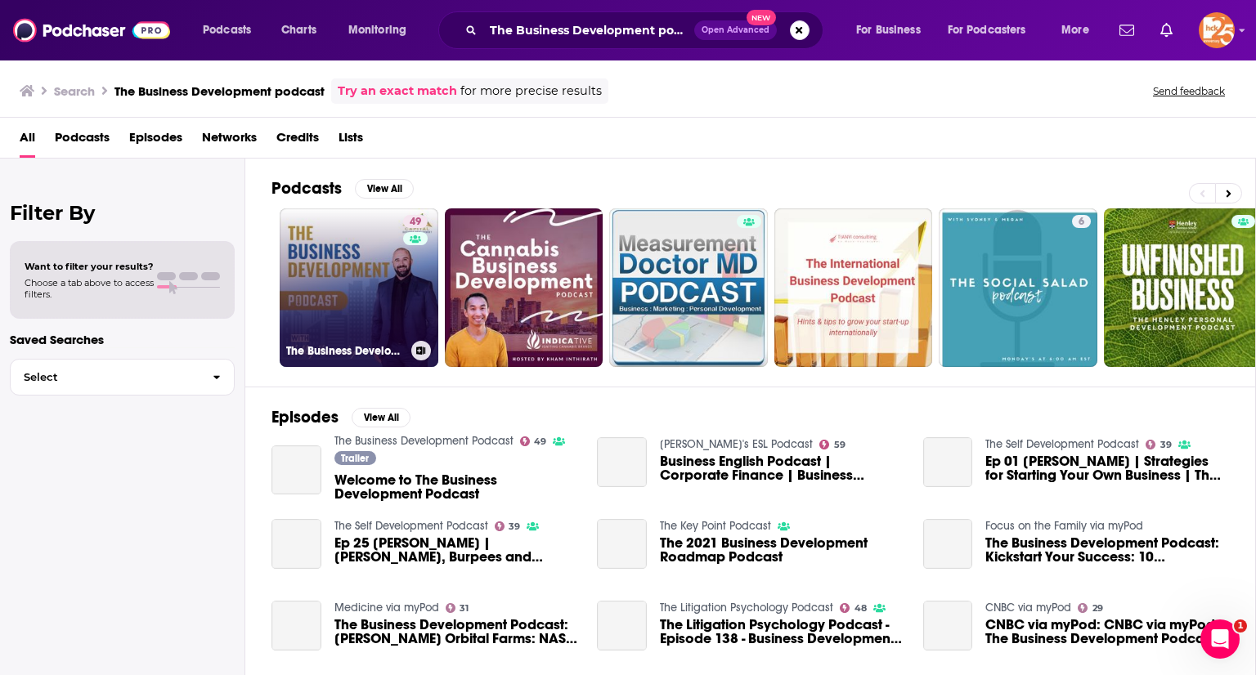
click at [345, 242] on link "49 The Business Development Podcast" at bounding box center [359, 288] width 159 height 159
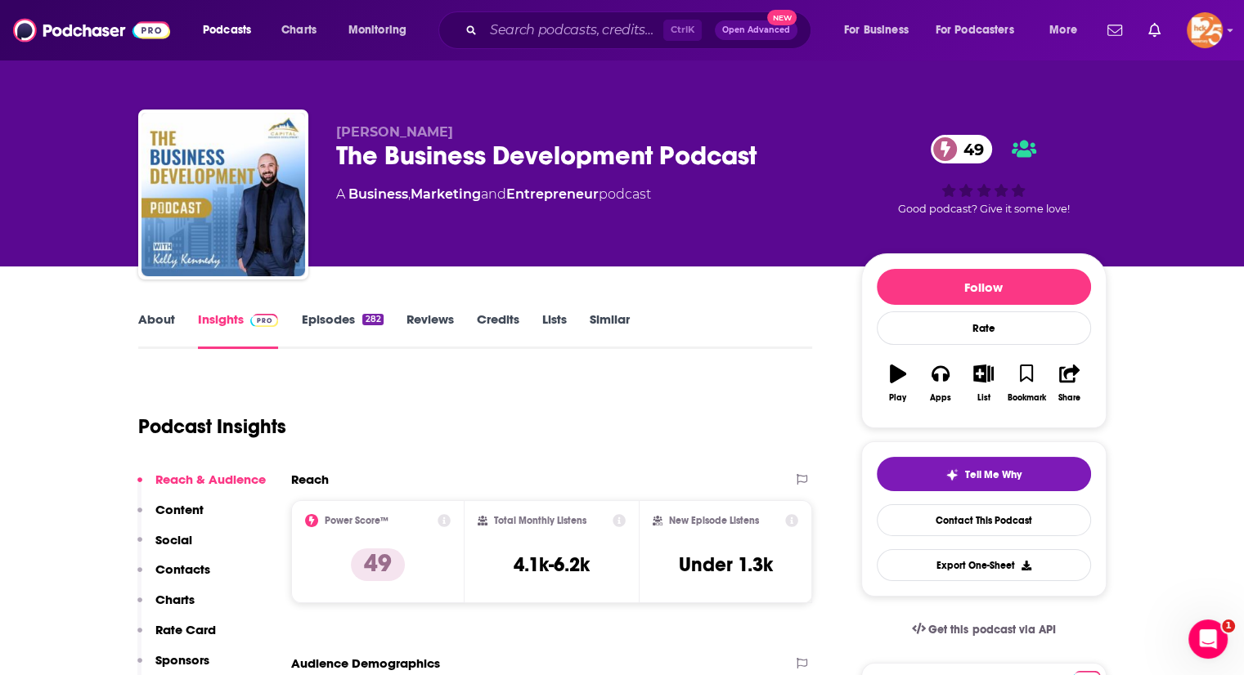
click at [158, 322] on link "About" at bounding box center [156, 331] width 37 height 38
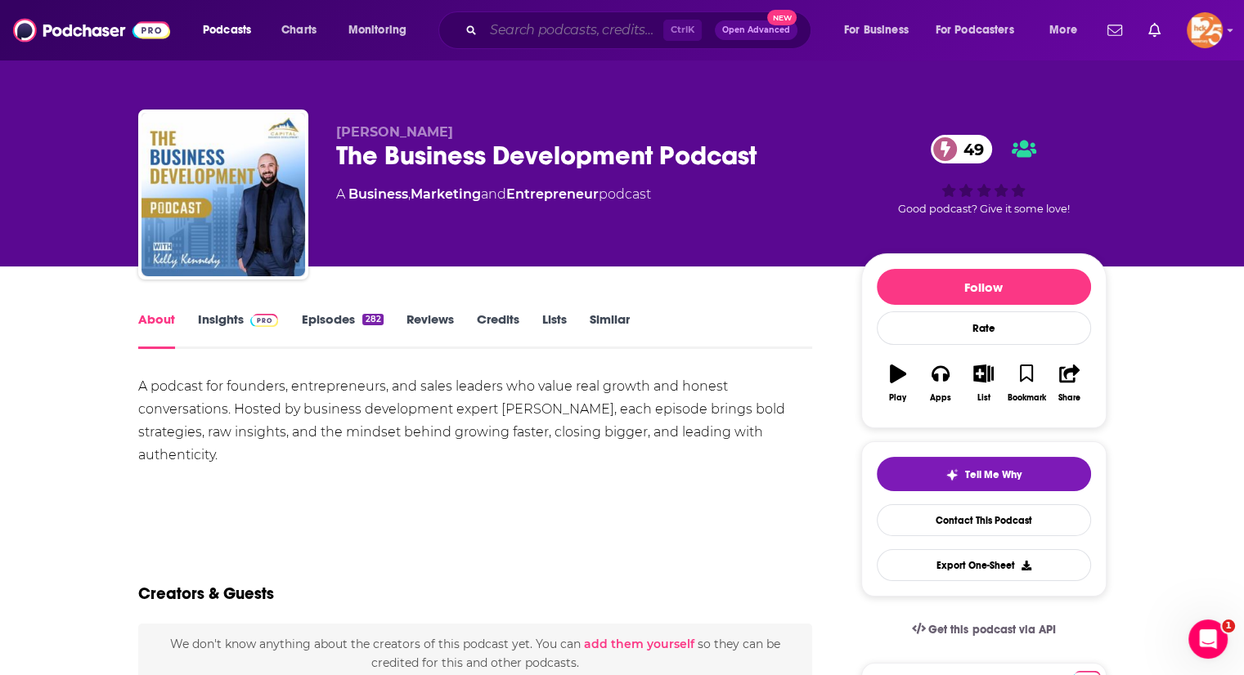
click at [508, 34] on input "Search podcasts, credits, & more..." at bounding box center [573, 30] width 180 height 26
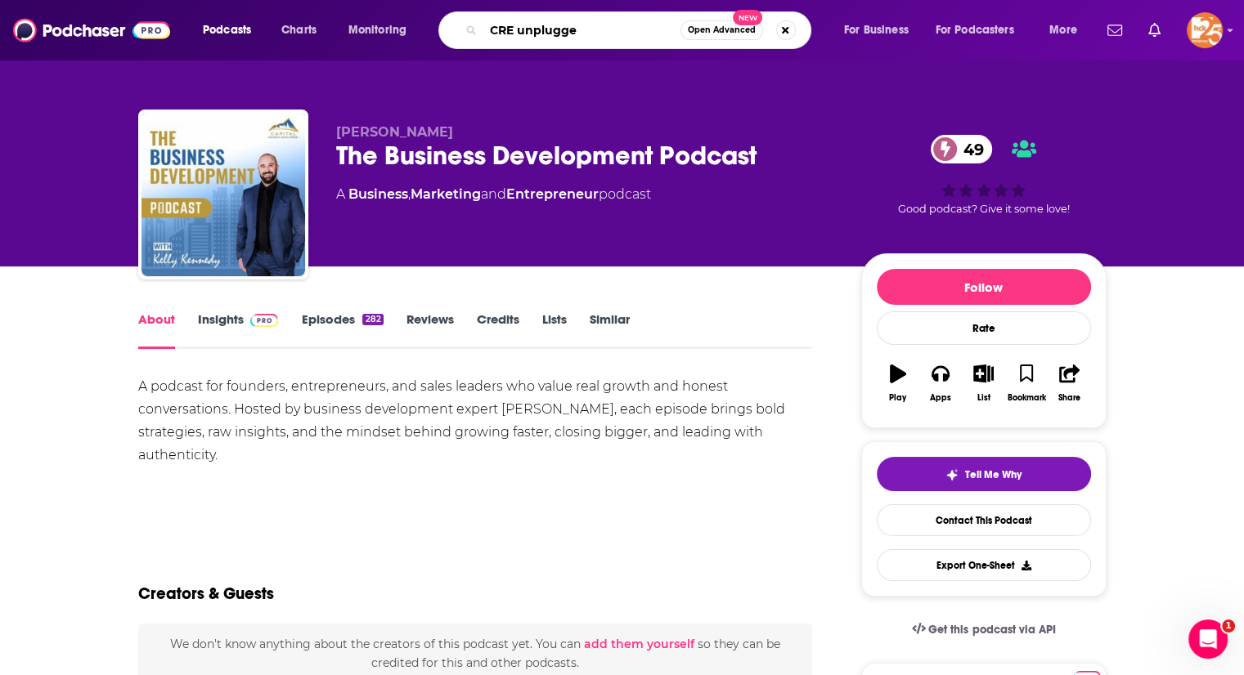
type input "CRE unplugged"
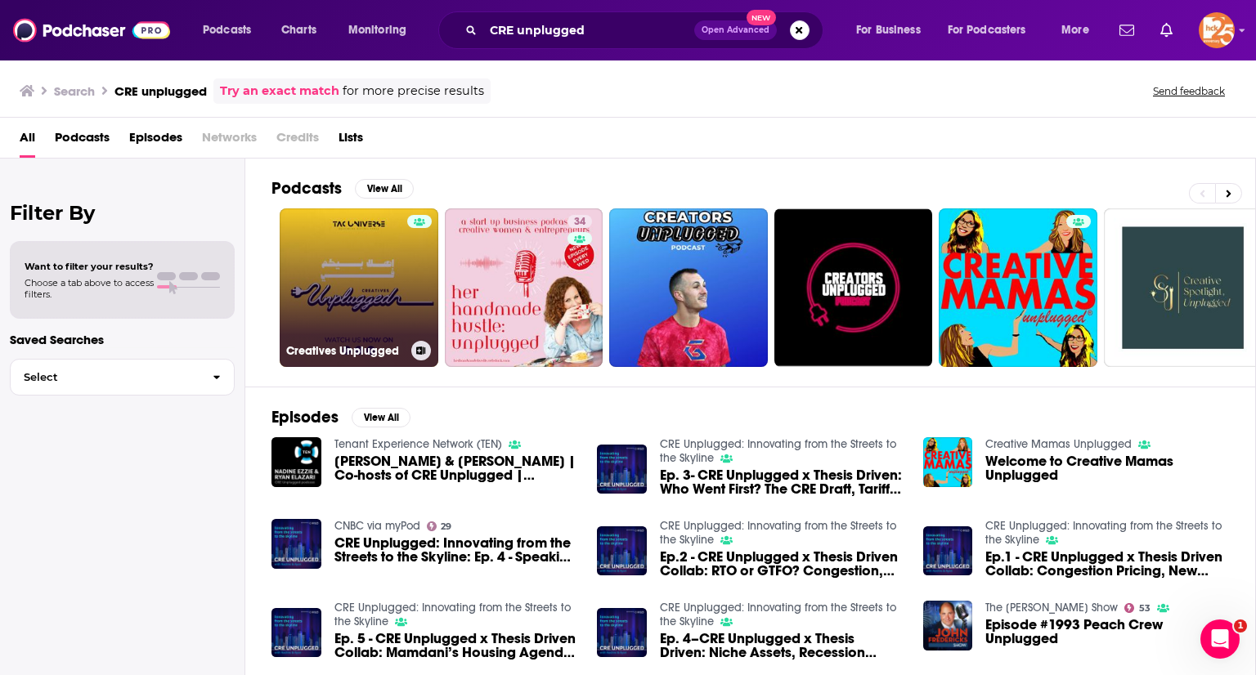
click at [349, 282] on link "Creatives Unplugged" at bounding box center [359, 288] width 159 height 159
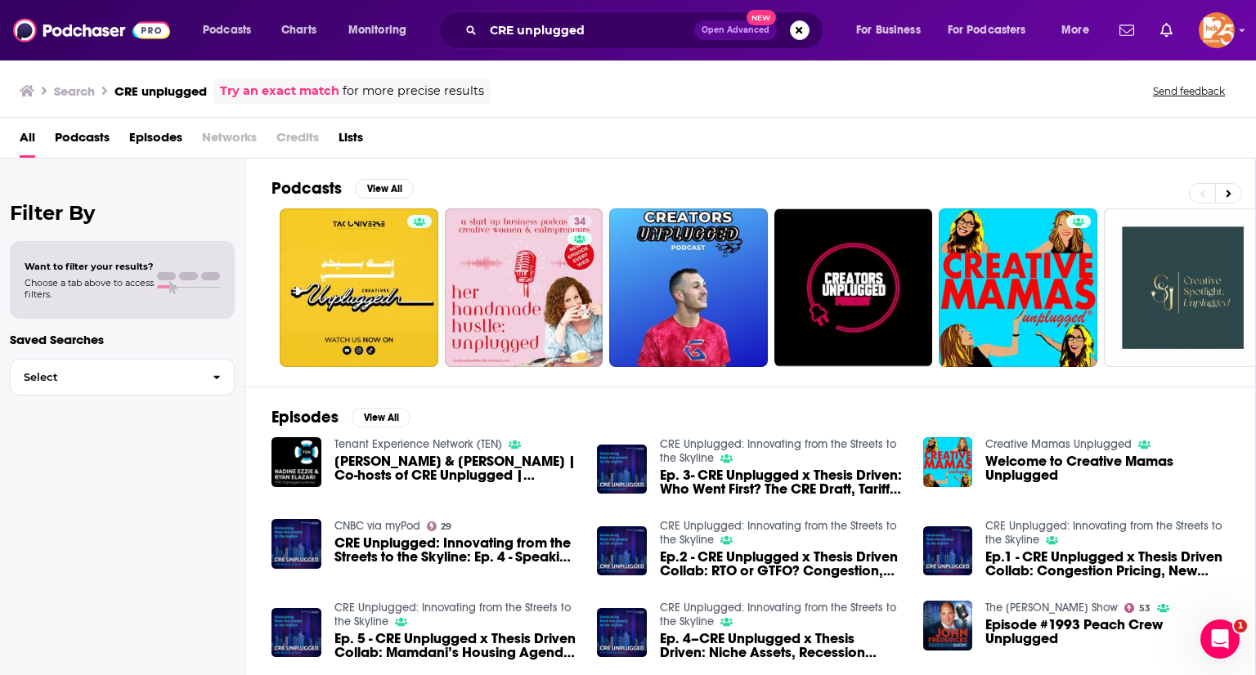
click at [689, 446] on link "CRE Unplugged: Innovating from the Streets to the Skyline" at bounding box center [778, 451] width 236 height 28
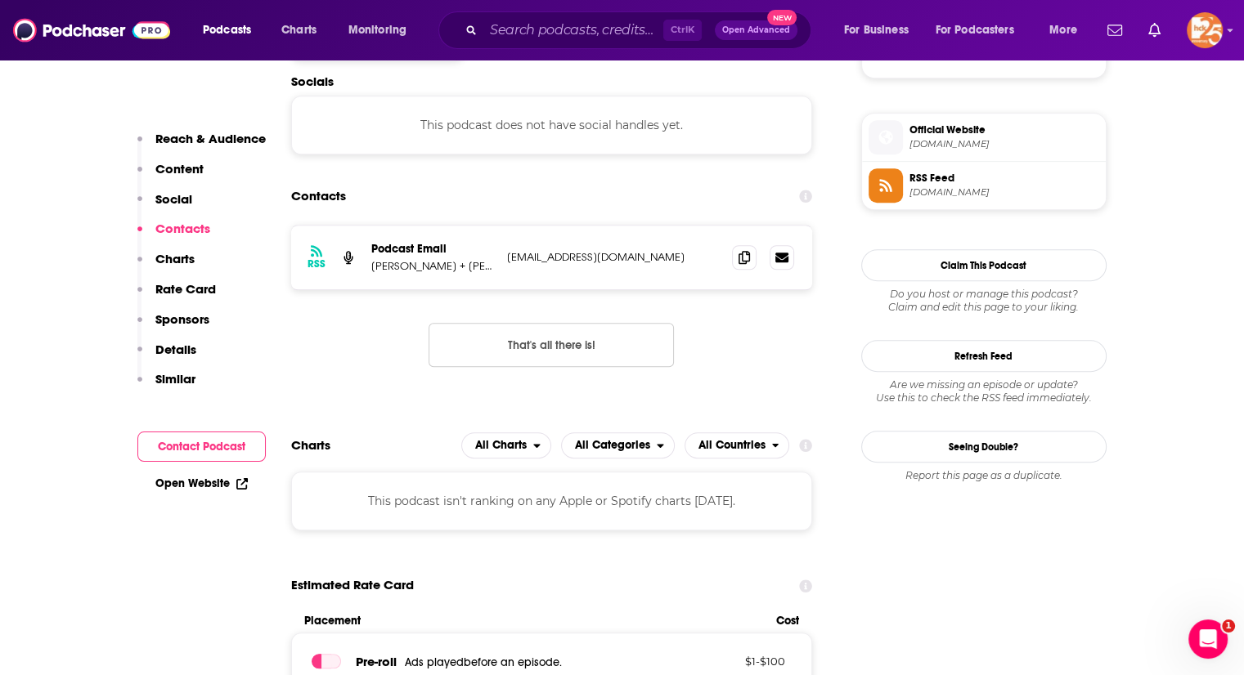
scroll to position [1145, 0]
click at [736, 253] on span at bounding box center [744, 256] width 25 height 25
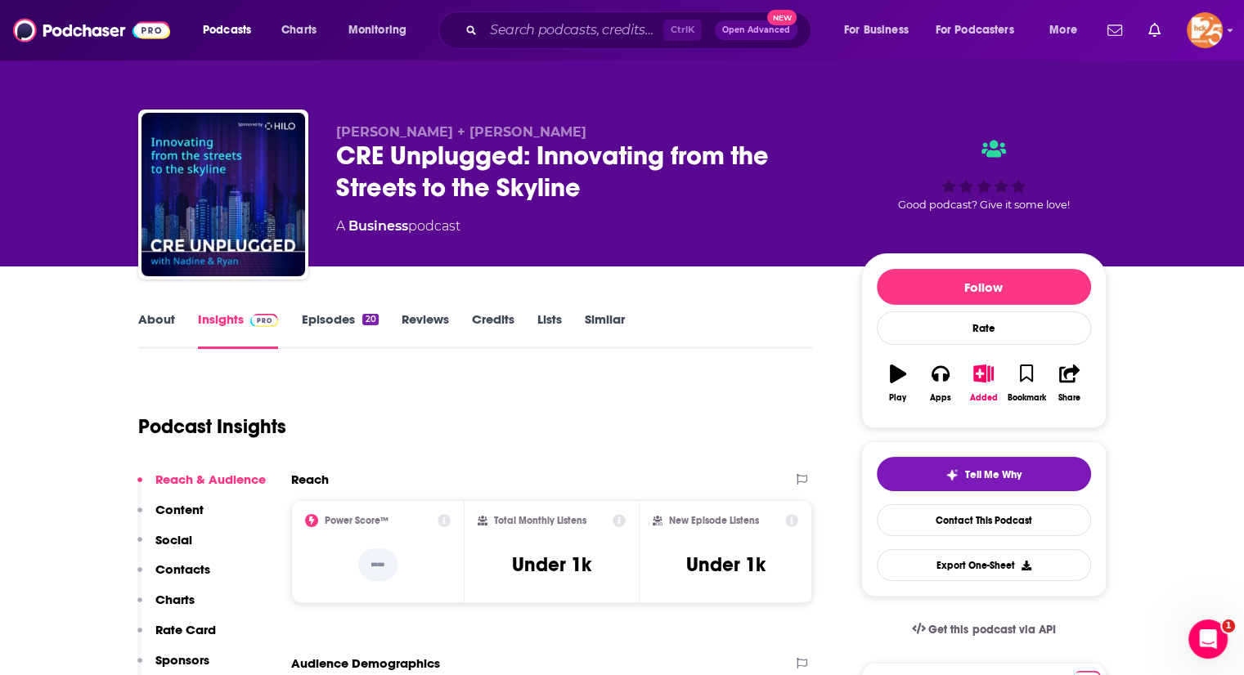
scroll to position [0, 0]
click at [147, 323] on link "About" at bounding box center [156, 331] width 37 height 38
